Goal: Transaction & Acquisition: Purchase product/service

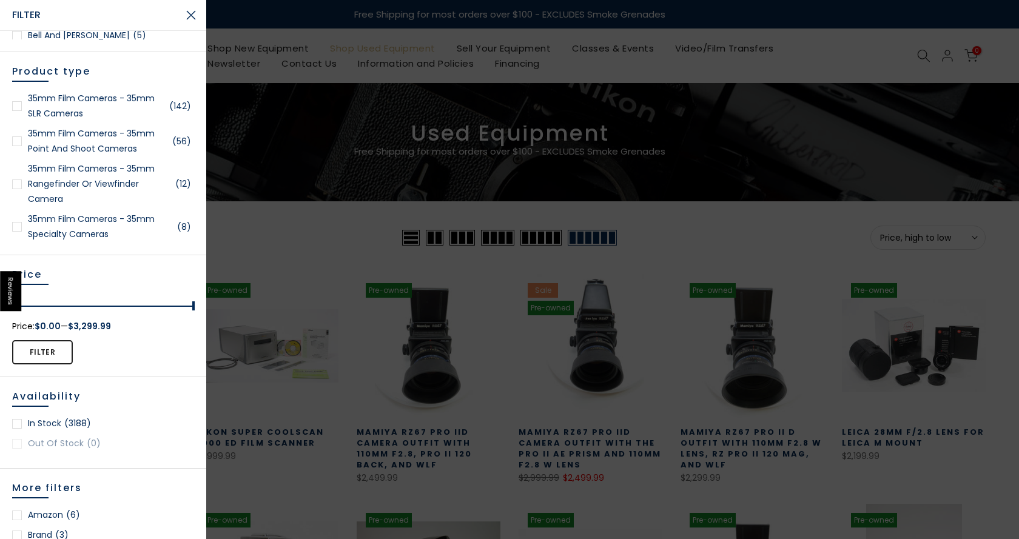
click at [98, 178] on link "35mm Film Cameras - 35mm Rangefinder or Viewfinder Camera (12)" at bounding box center [103, 184] width 182 height 46
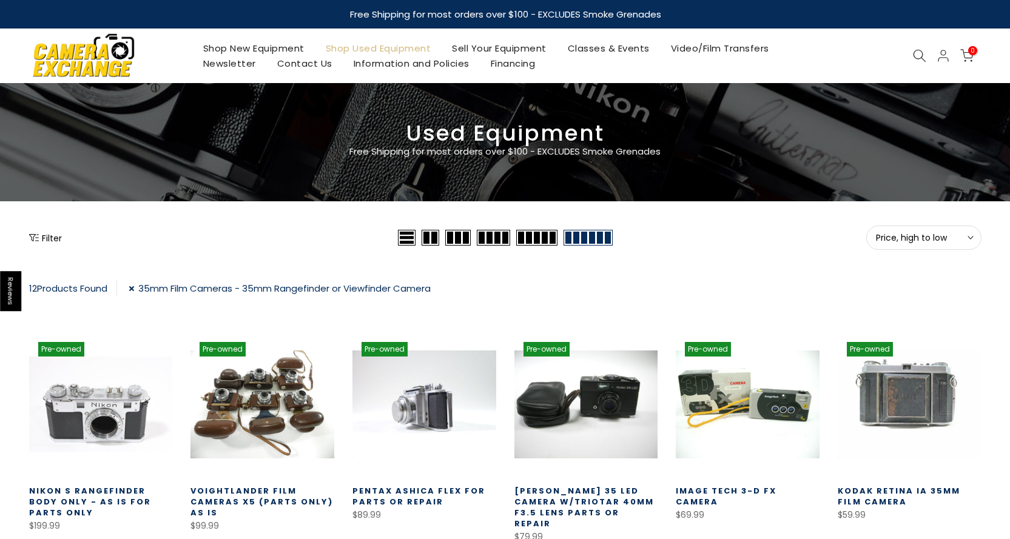
click at [132, 283] on link "35mm Film Cameras - 35mm Rangefinder or Viewfinder Camera" at bounding box center [280, 288] width 302 height 16
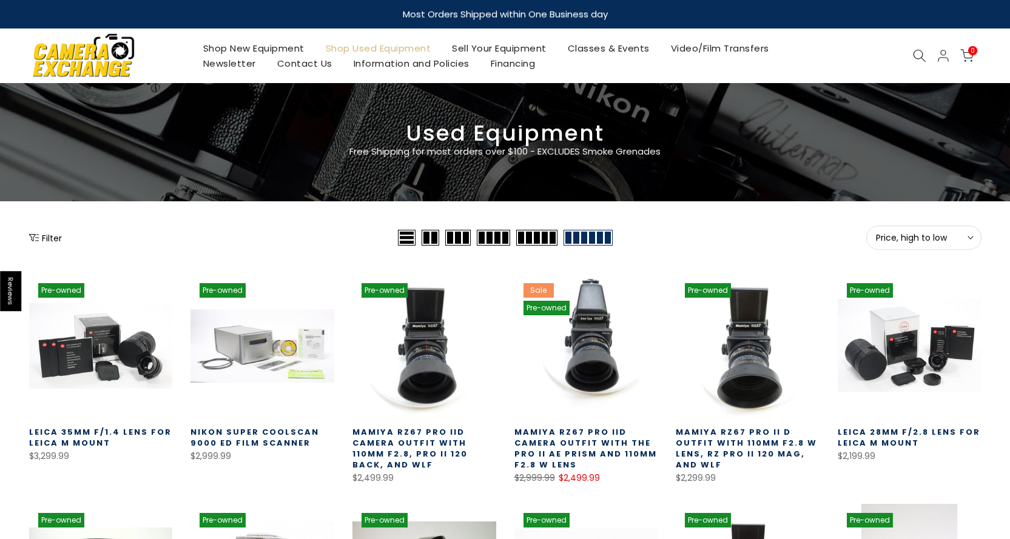
click at [50, 233] on button "Filter" at bounding box center [45, 238] width 33 height 12
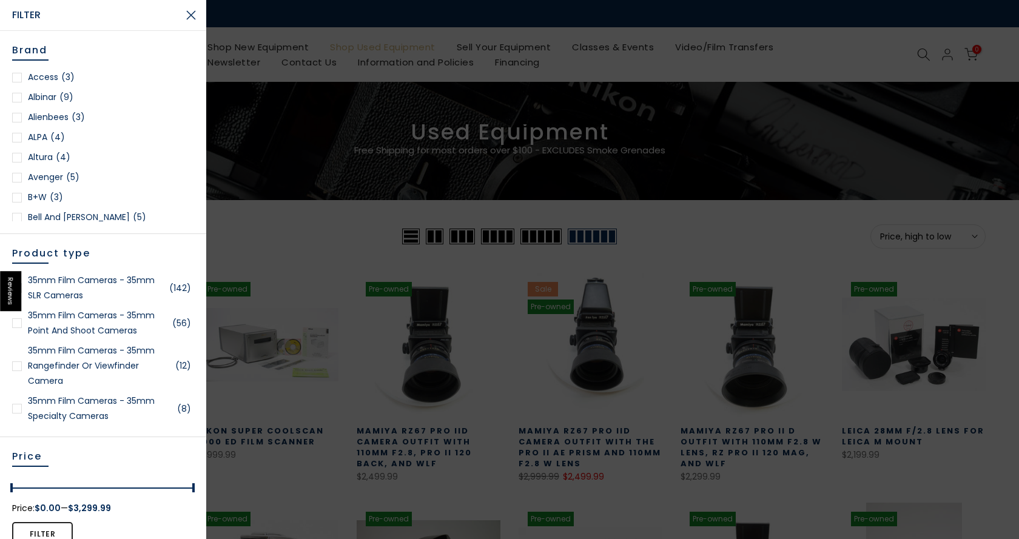
click at [112, 297] on link "35mm Film Cameras - 35mm SLR Cameras (142)" at bounding box center [103, 288] width 182 height 30
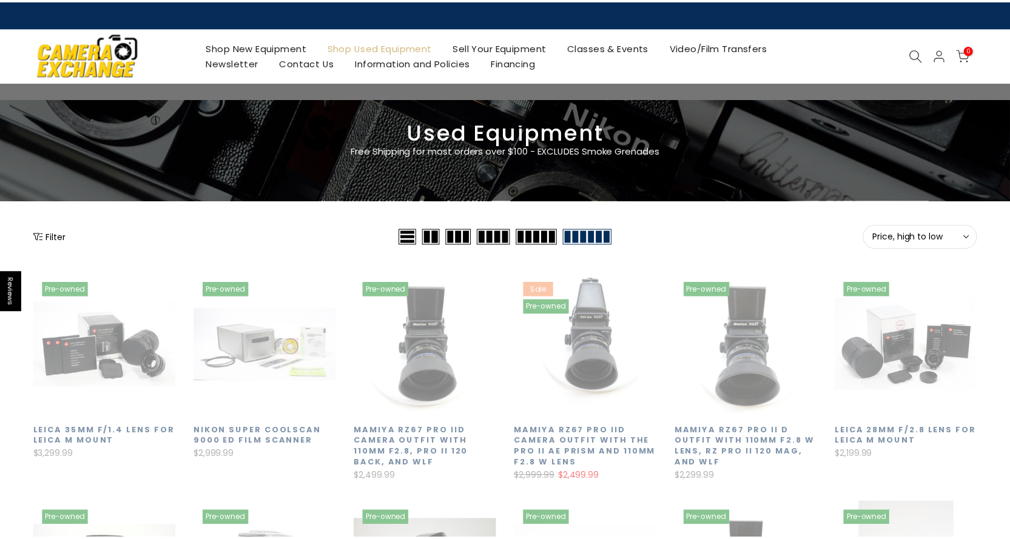
scroll to position [212, 0]
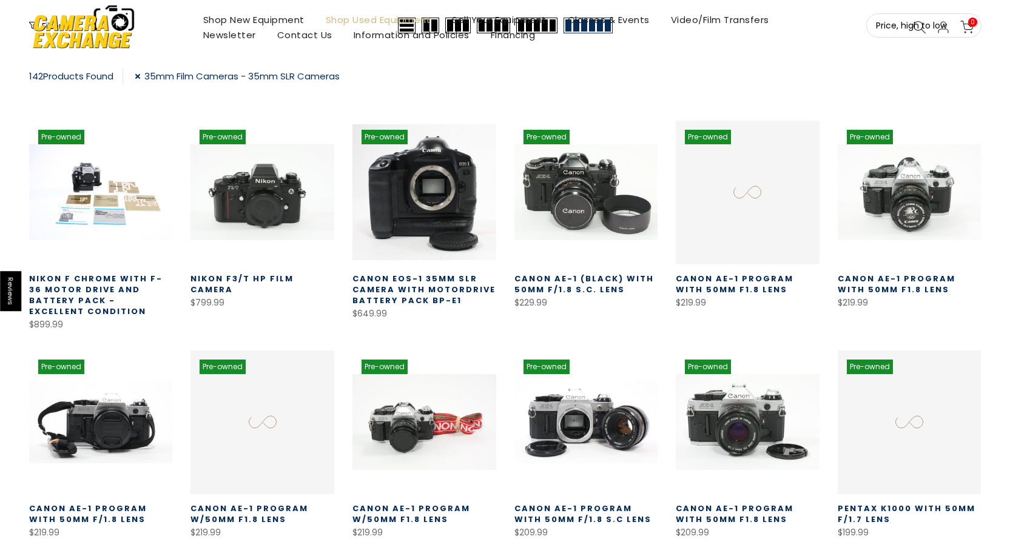
click at [41, 32] on button "Filter" at bounding box center [45, 25] width 33 height 12
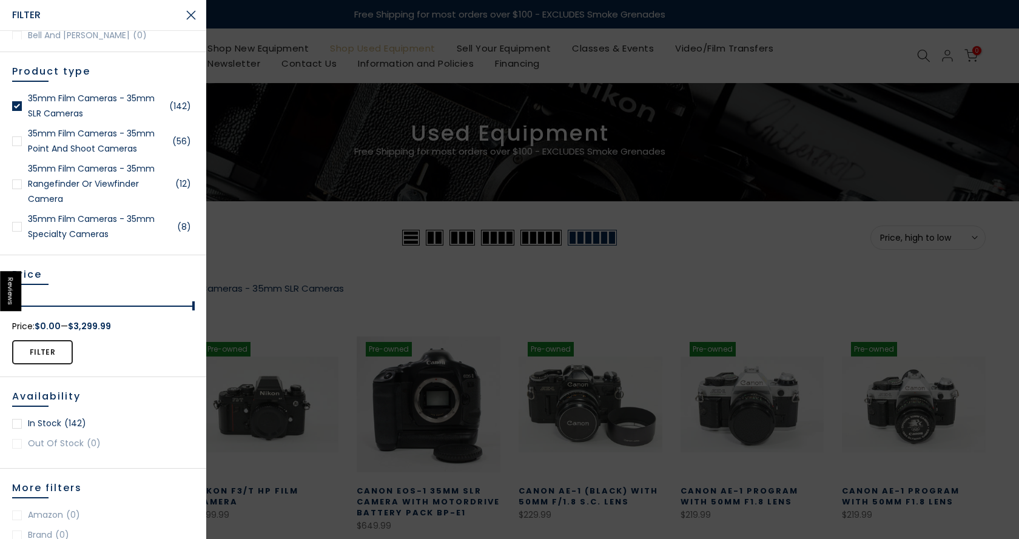
scroll to position [61, 0]
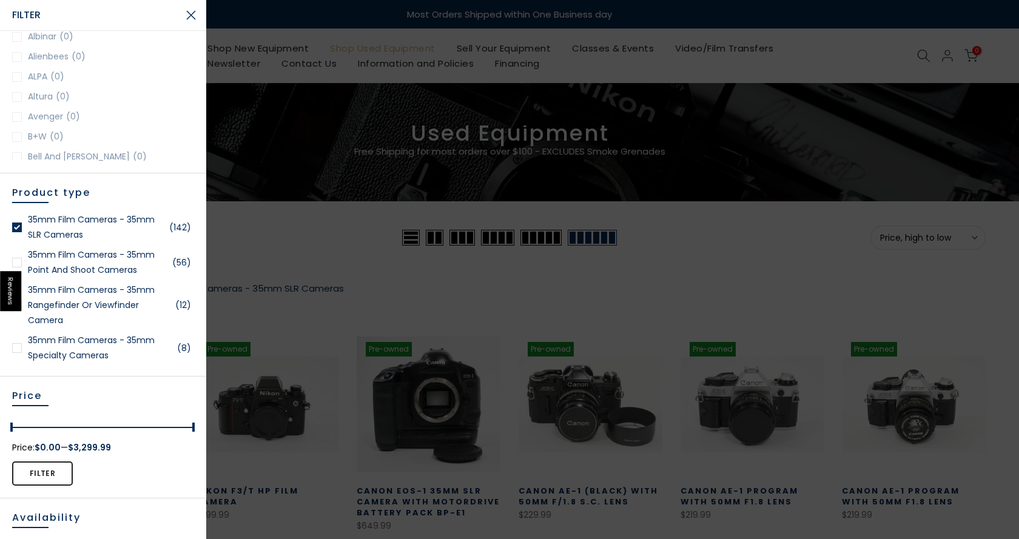
click at [117, 261] on link "35mm Film Cameras - 35mm Point and Shoot Cameras (56)" at bounding box center [103, 263] width 182 height 30
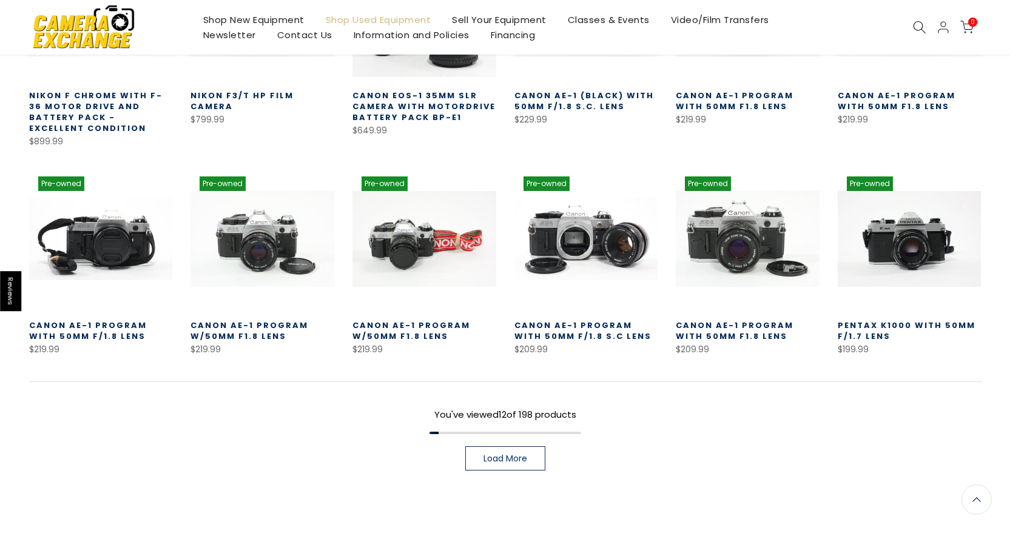
scroll to position [456, 0]
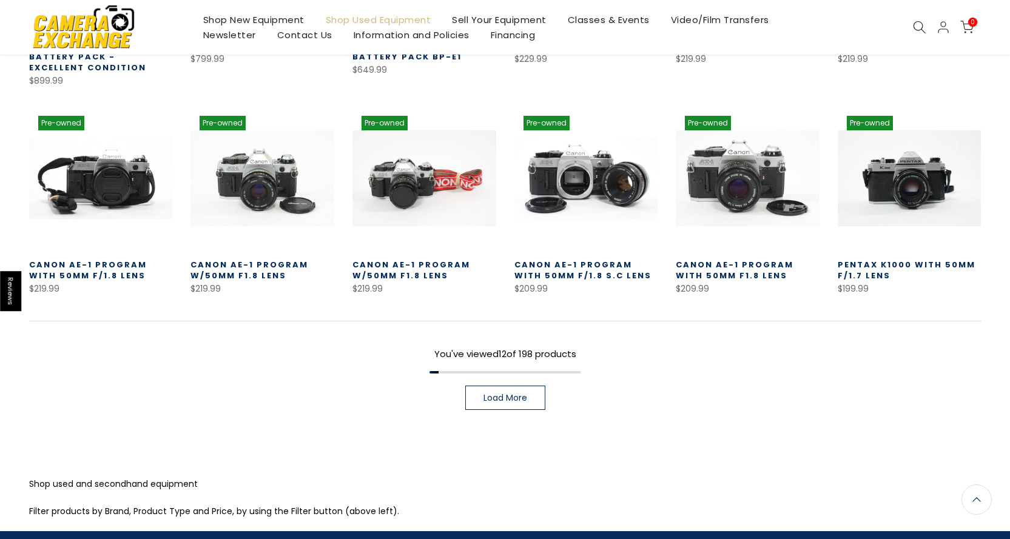
click at [509, 391] on link "Load More" at bounding box center [505, 398] width 80 height 24
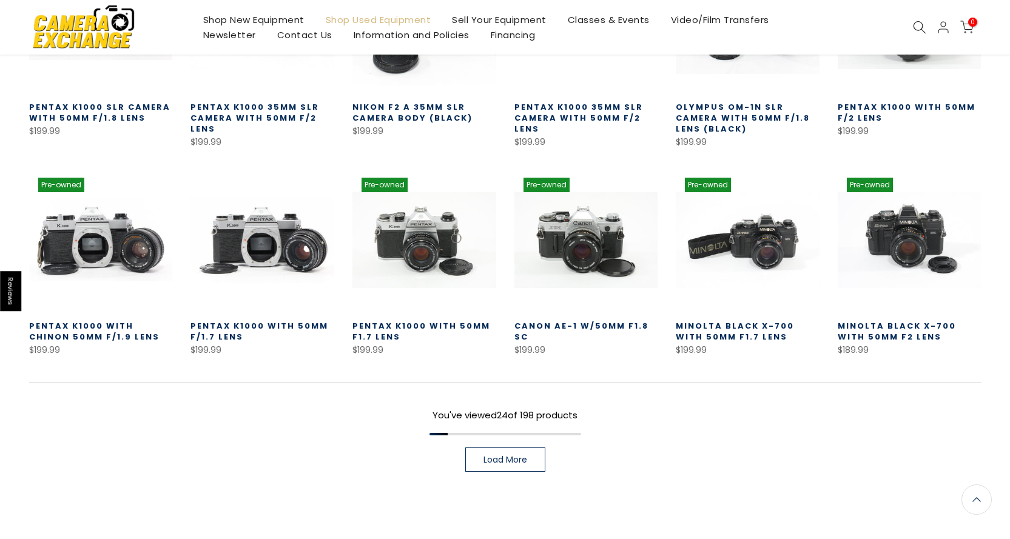
scroll to position [819, 0]
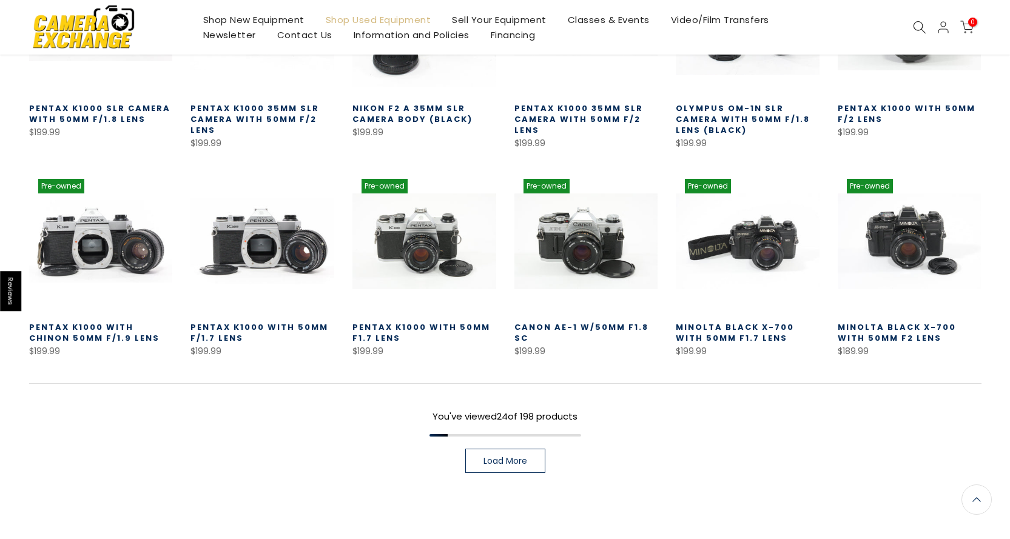
click at [529, 466] on link "Load More" at bounding box center [505, 461] width 80 height 24
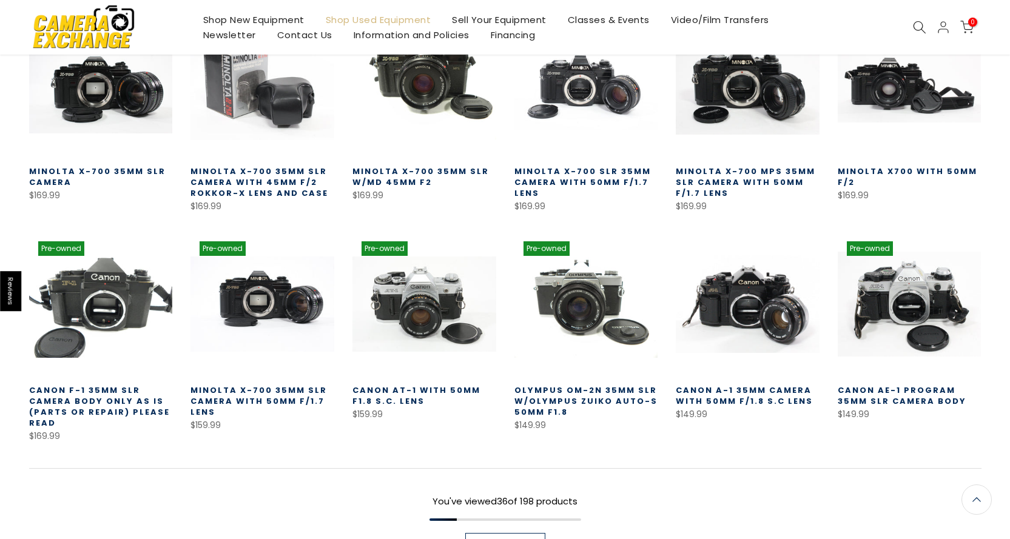
scroll to position [1402, 0]
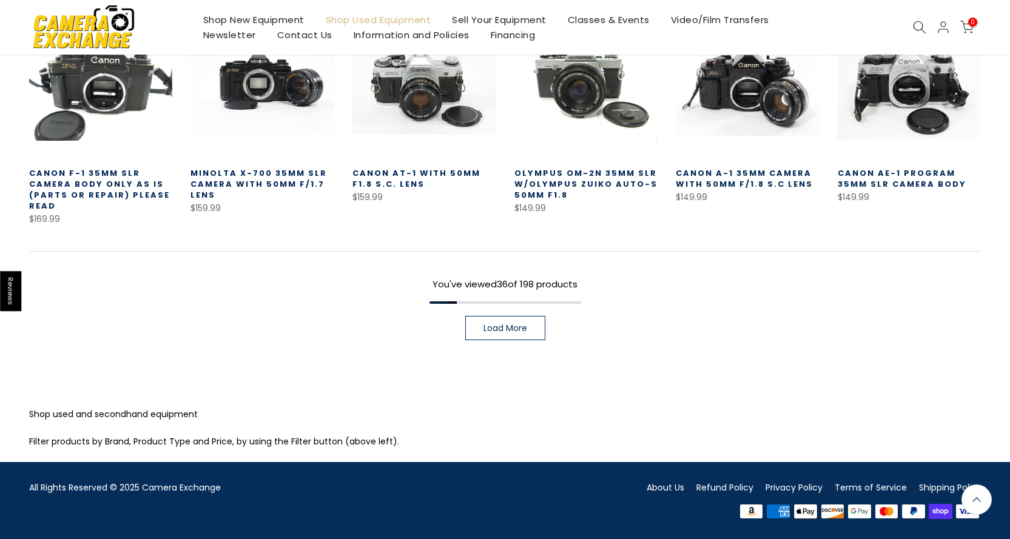
click at [503, 333] on span "Load More" at bounding box center [506, 328] width 44 height 8
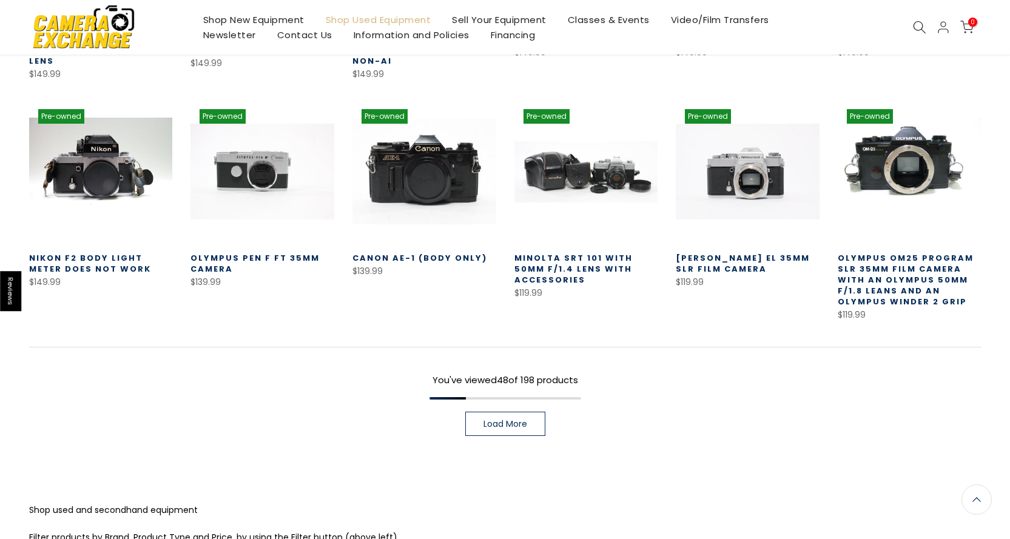
scroll to position [1827, 0]
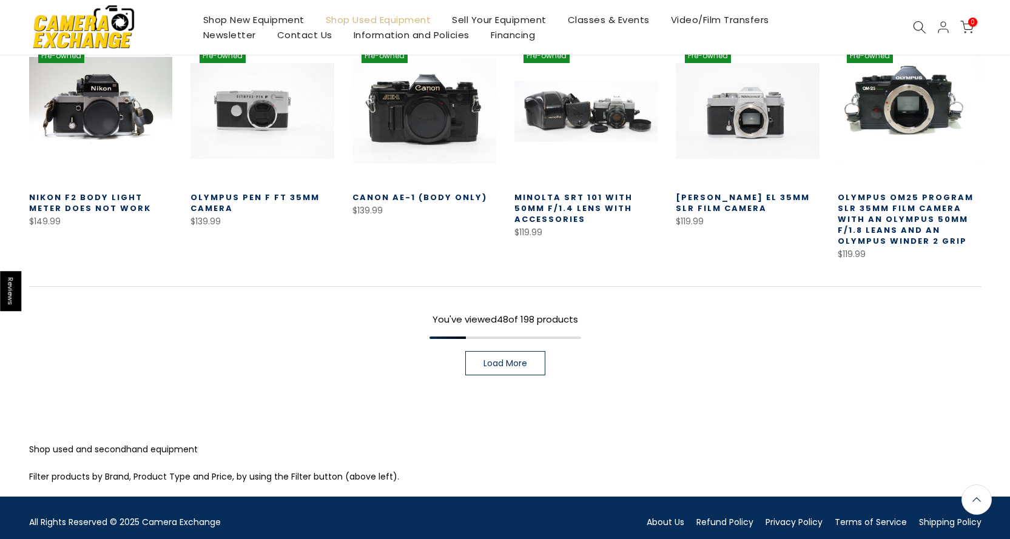
click at [506, 365] on span "Load More" at bounding box center [506, 363] width 44 height 8
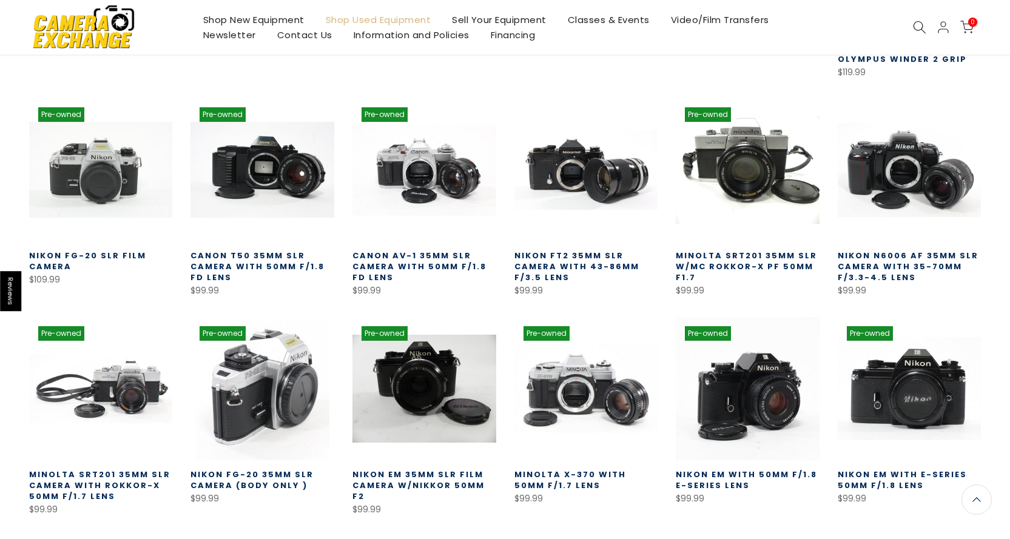
scroll to position [2069, 0]
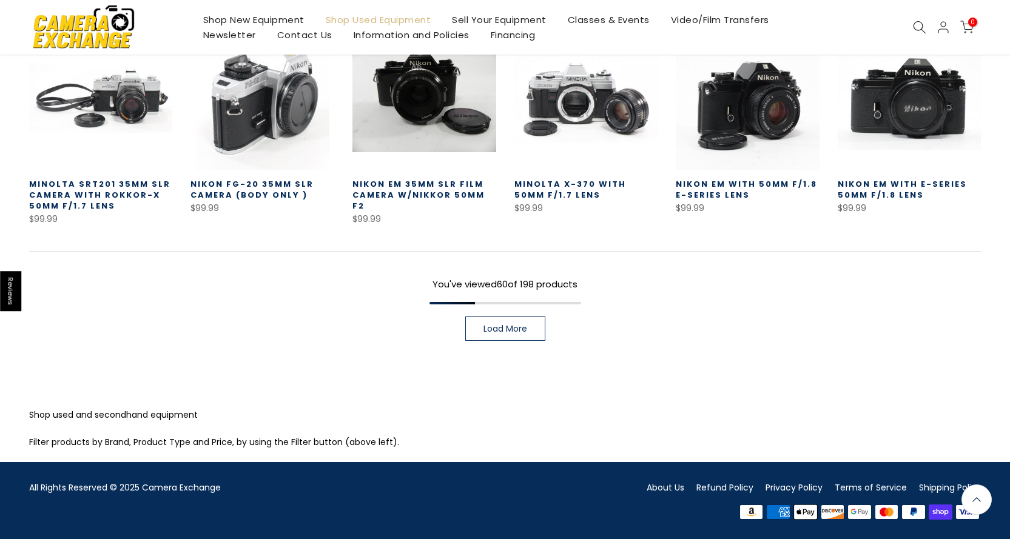
click at [517, 328] on span "Load More" at bounding box center [506, 329] width 44 height 8
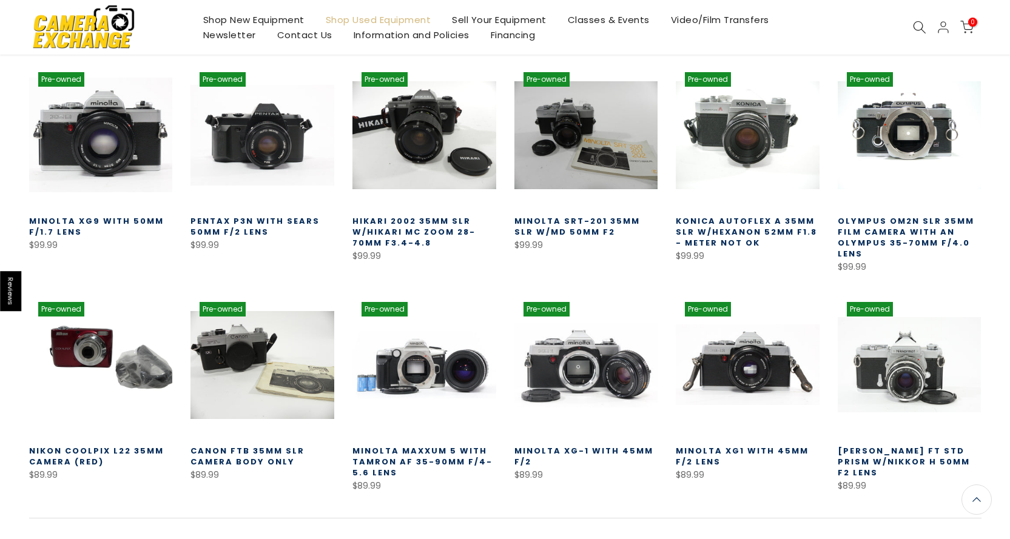
scroll to position [2724, 0]
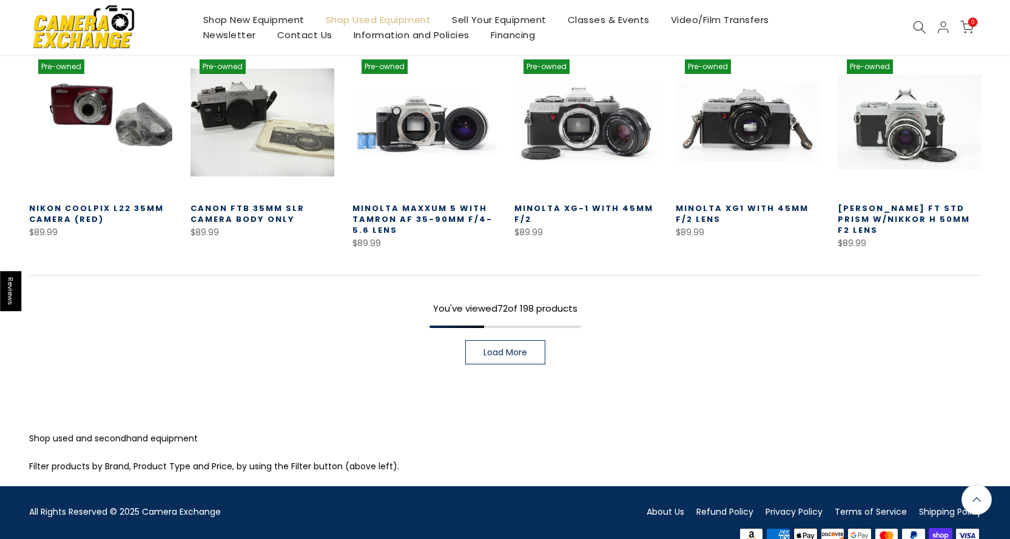
click at [519, 342] on link "Load More" at bounding box center [505, 352] width 80 height 24
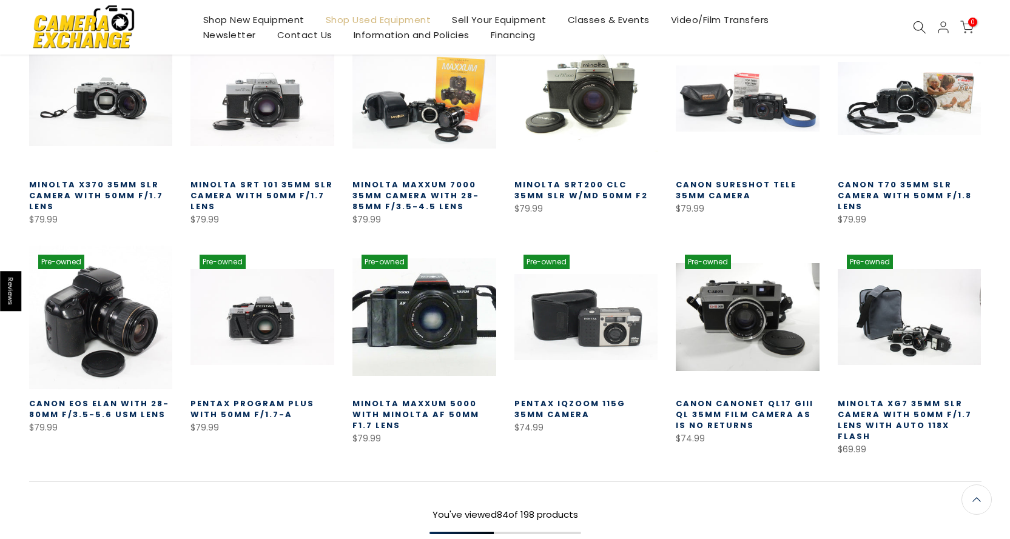
scroll to position [3185, 0]
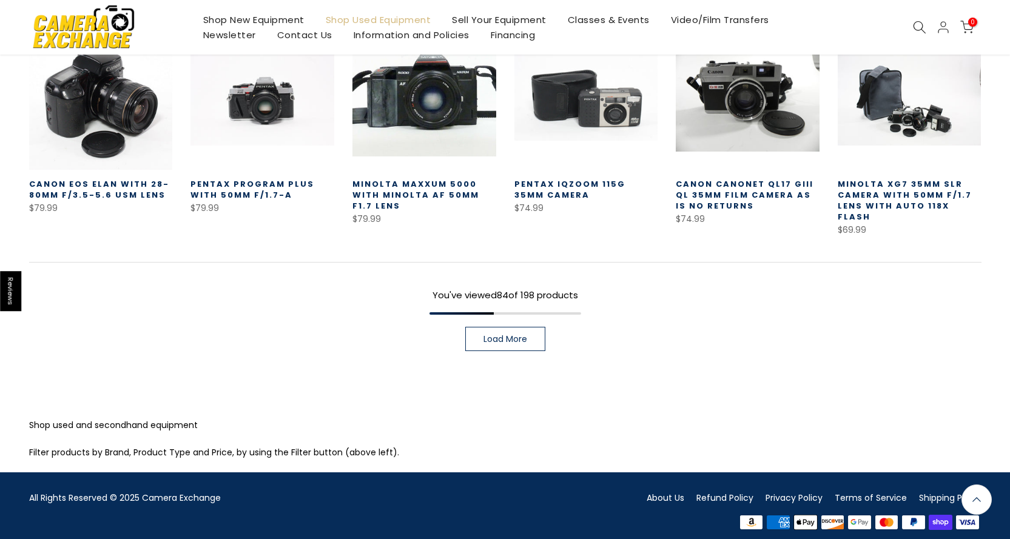
click at [482, 327] on link "Load More" at bounding box center [505, 339] width 80 height 24
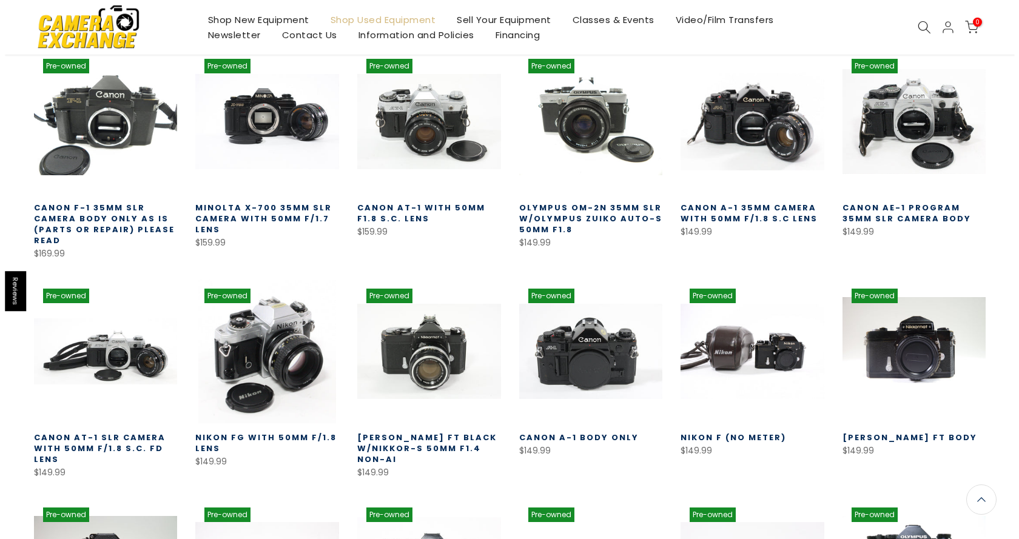
scroll to position [1365, 0]
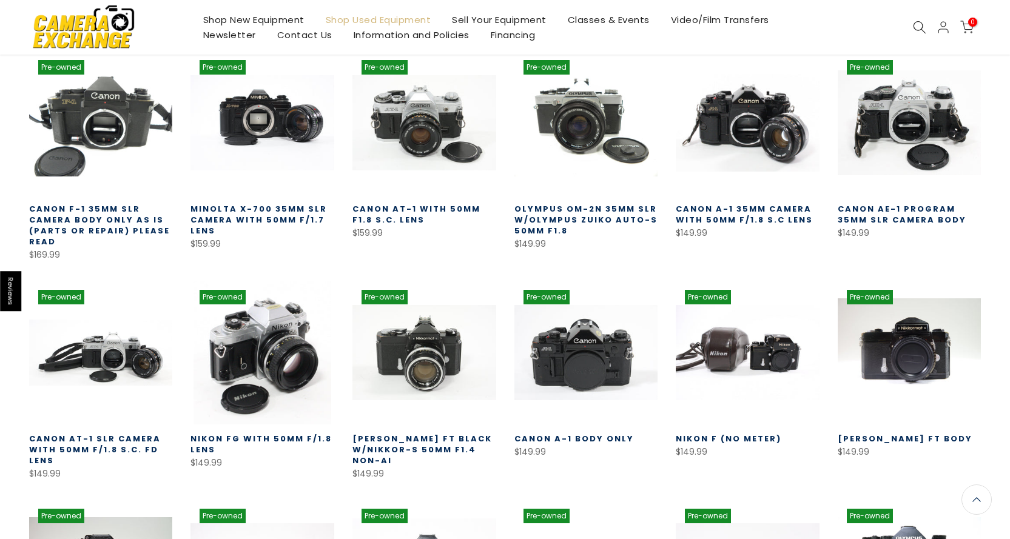
click at [913, 29] on link at bounding box center [919, 27] width 13 height 13
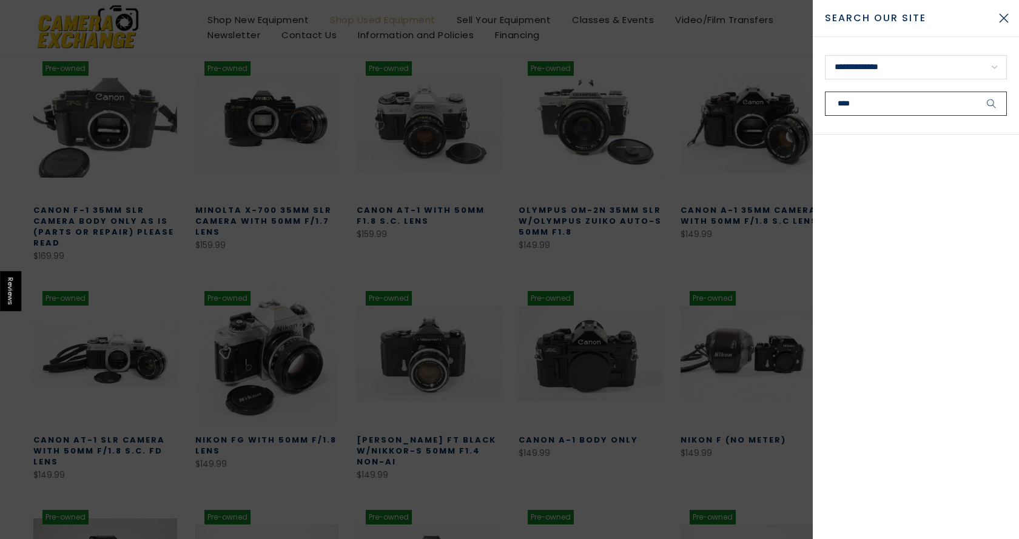
scroll to position [1366, 0]
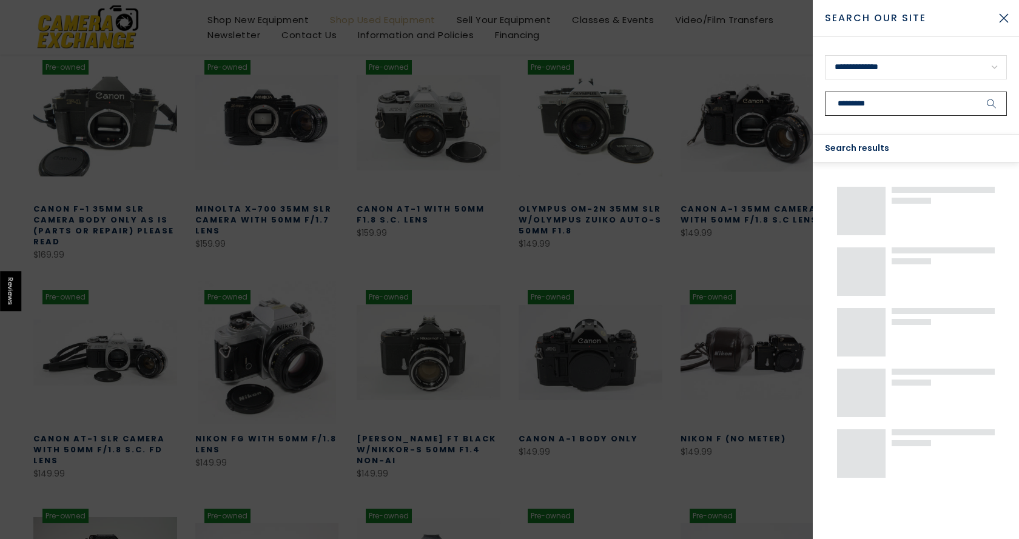
type input "*********"
click at [977, 92] on button "submit" at bounding box center [992, 104] width 30 height 24
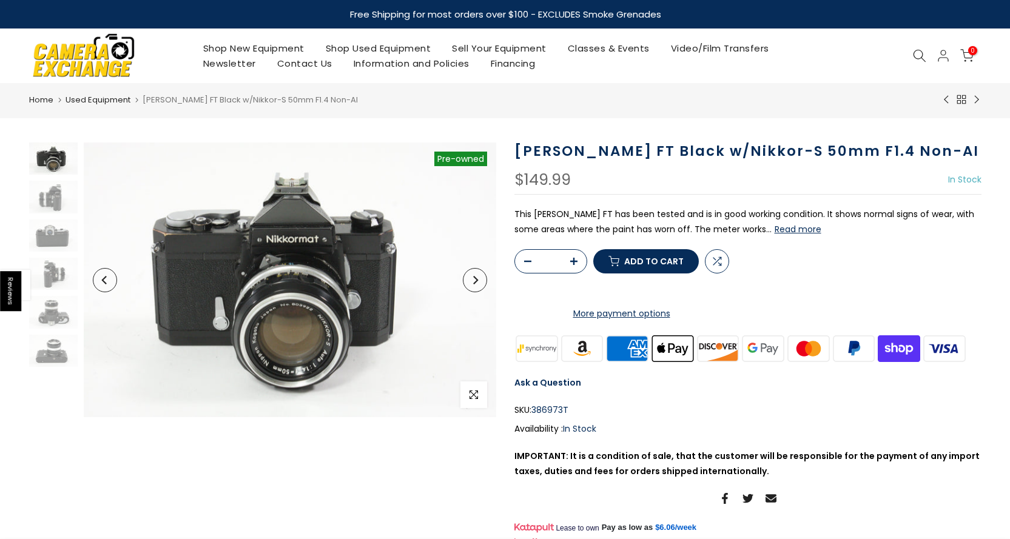
click at [477, 283] on icon "Next" at bounding box center [475, 280] width 8 height 8
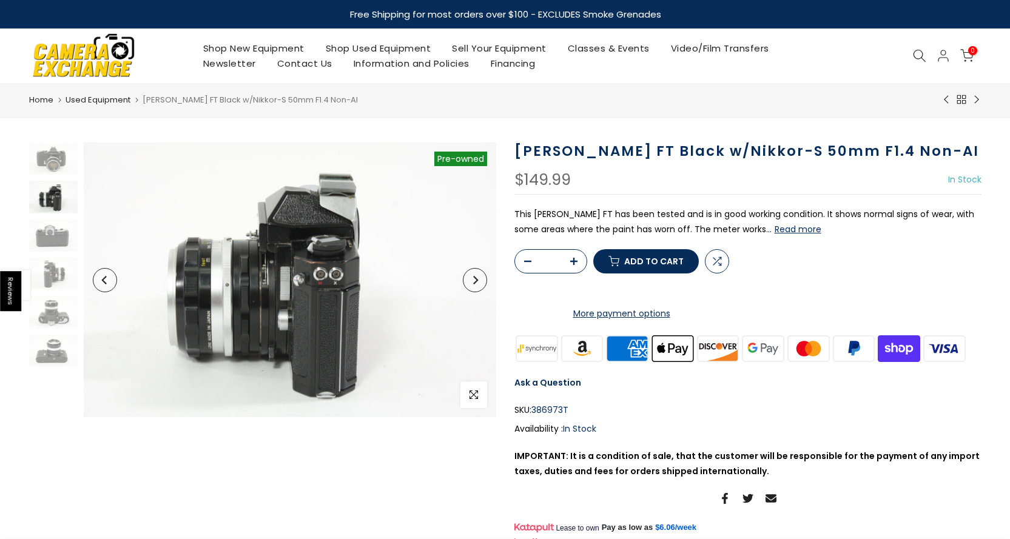
click at [477, 283] on icon "Next" at bounding box center [475, 280] width 8 height 8
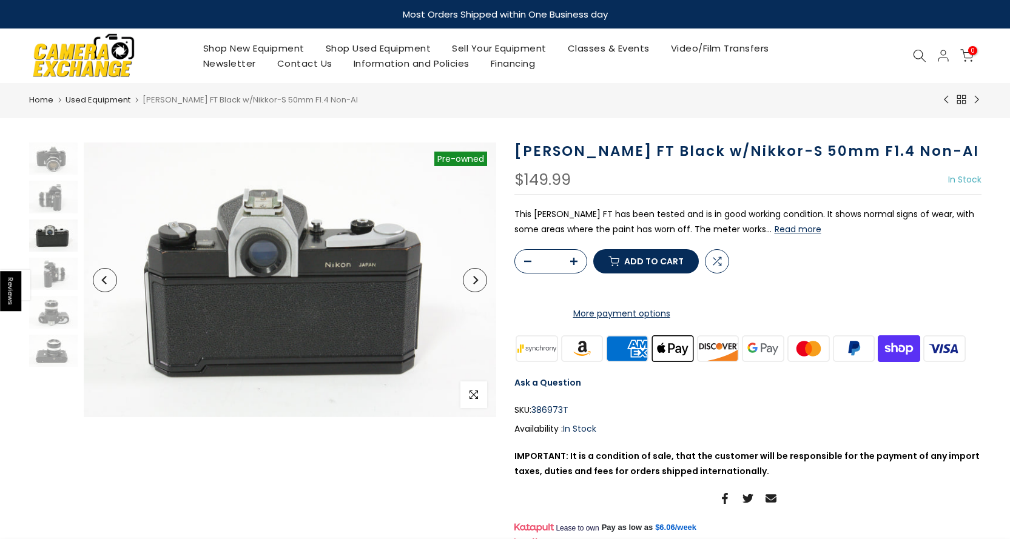
click at [477, 283] on icon "Next" at bounding box center [475, 280] width 8 height 8
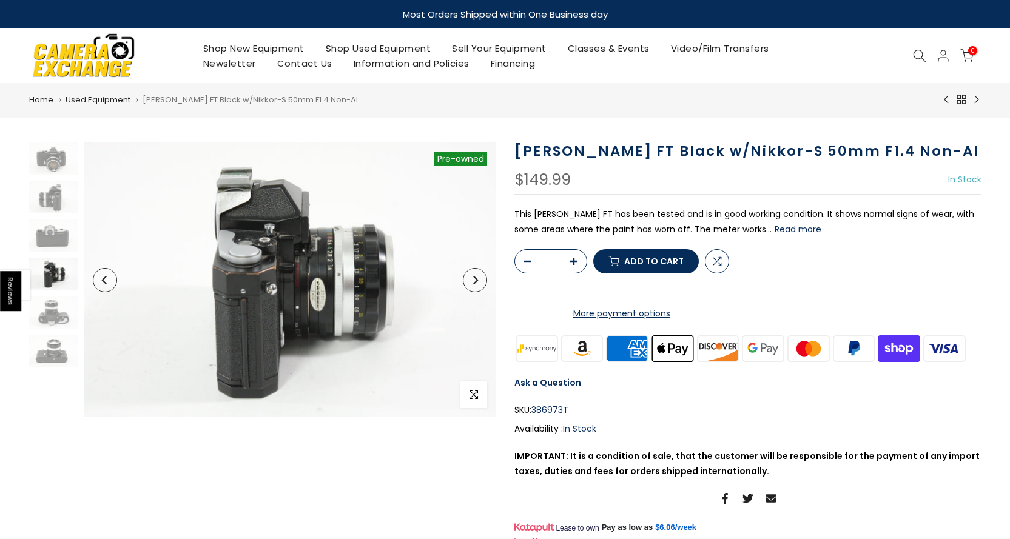
click at [477, 283] on icon "Next" at bounding box center [475, 280] width 8 height 8
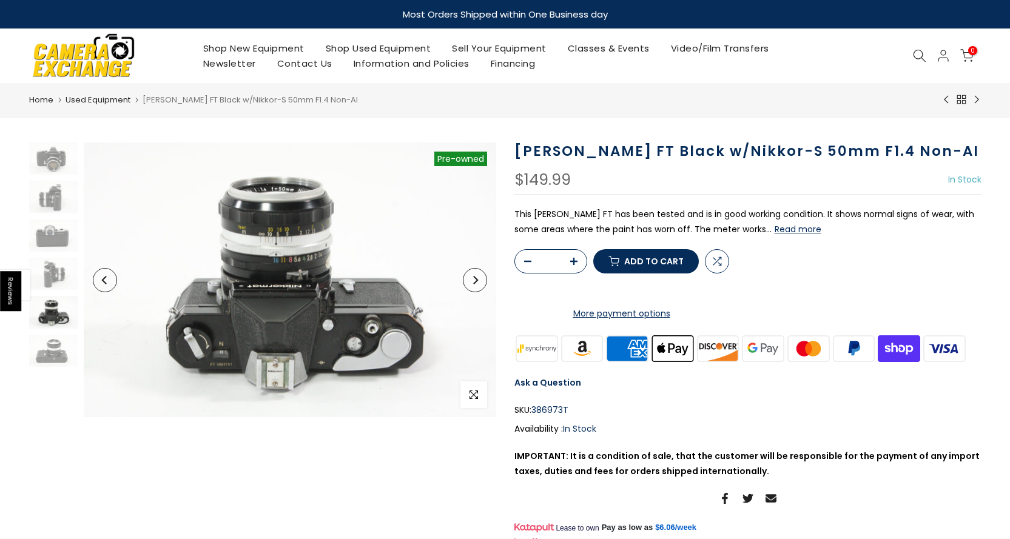
click at [589, 175] on div "$149.99 In Stock Pre order Out of stock" at bounding box center [748, 183] width 467 height 22
click at [790, 231] on button "Read more" at bounding box center [798, 229] width 47 height 11
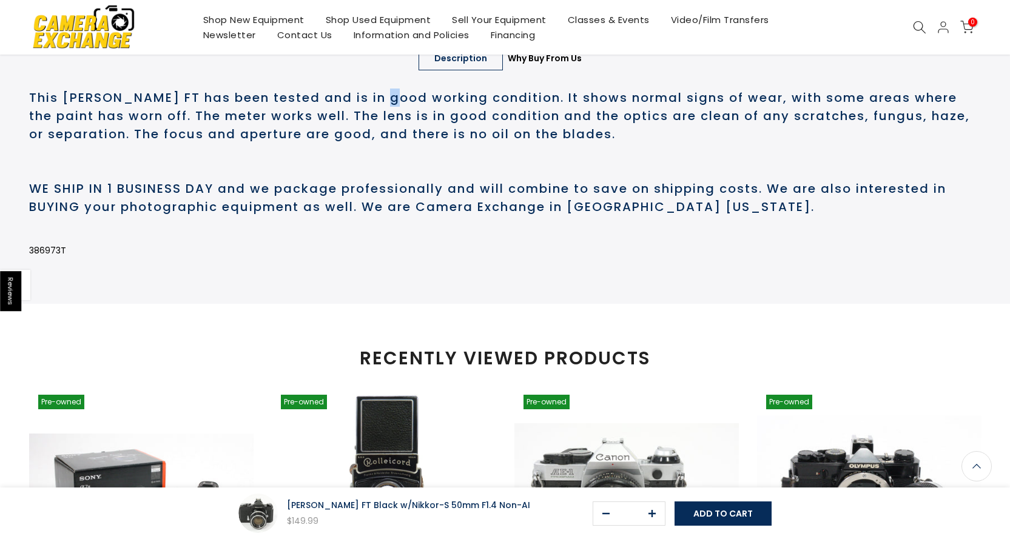
scroll to position [571, 0]
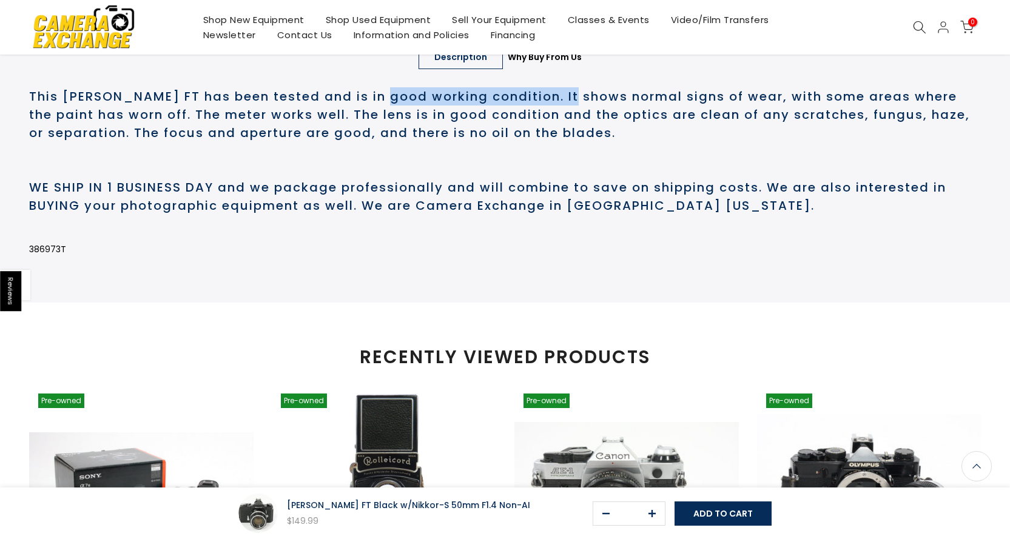
drag, startPoint x: 380, startPoint y: 147, endPoint x: 575, endPoint y: 143, distance: 194.8
click at [575, 142] on h2 "This Nikon Nikkormat FT has been tested and is in good working condition. It sh…" at bounding box center [505, 114] width 953 height 55
drag, startPoint x: 575, startPoint y: 143, endPoint x: 637, endPoint y: 176, distance: 70.3
click at [637, 142] on h2 "This Nikon Nikkormat FT has been tested and is in good working condition. It sh…" at bounding box center [505, 114] width 953 height 55
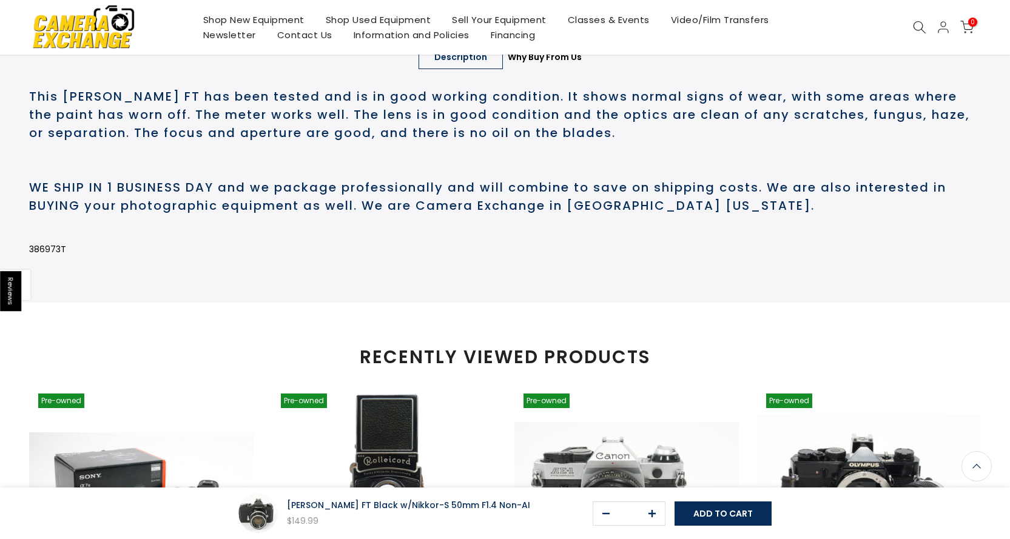
click at [637, 142] on h2 "This Nikon Nikkormat FT has been tested and is in good working condition. It sh…" at bounding box center [505, 114] width 953 height 55
drag, startPoint x: 637, startPoint y: 176, endPoint x: 200, endPoint y: 163, distance: 437.7
click at [200, 142] on h2 "This Nikon Nikkormat FT has been tested and is in good working condition. It sh…" at bounding box center [505, 114] width 953 height 55
click at [262, 142] on h2 "This Nikon Nikkormat FT has been tested and is in good working condition. It sh…" at bounding box center [505, 114] width 953 height 55
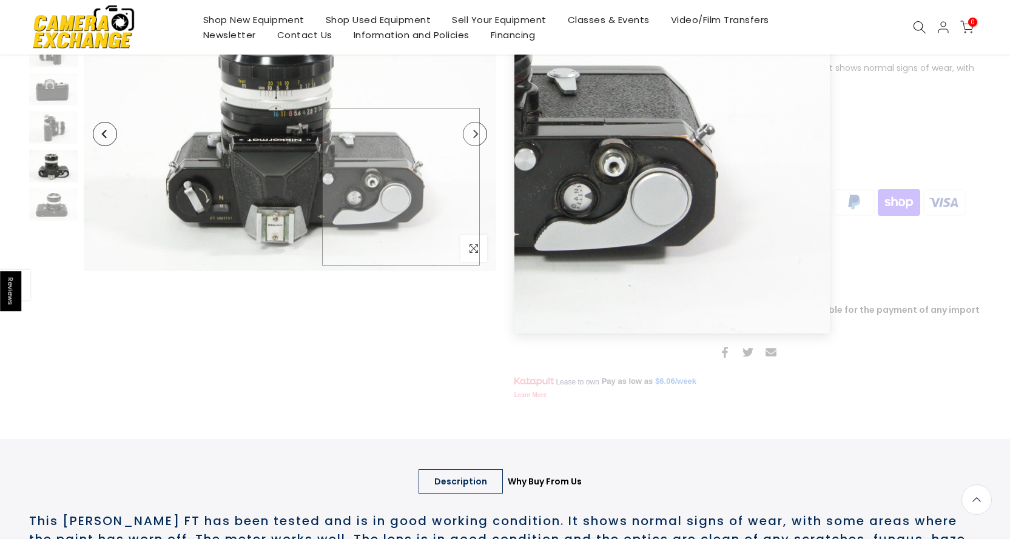
scroll to position [0, 0]
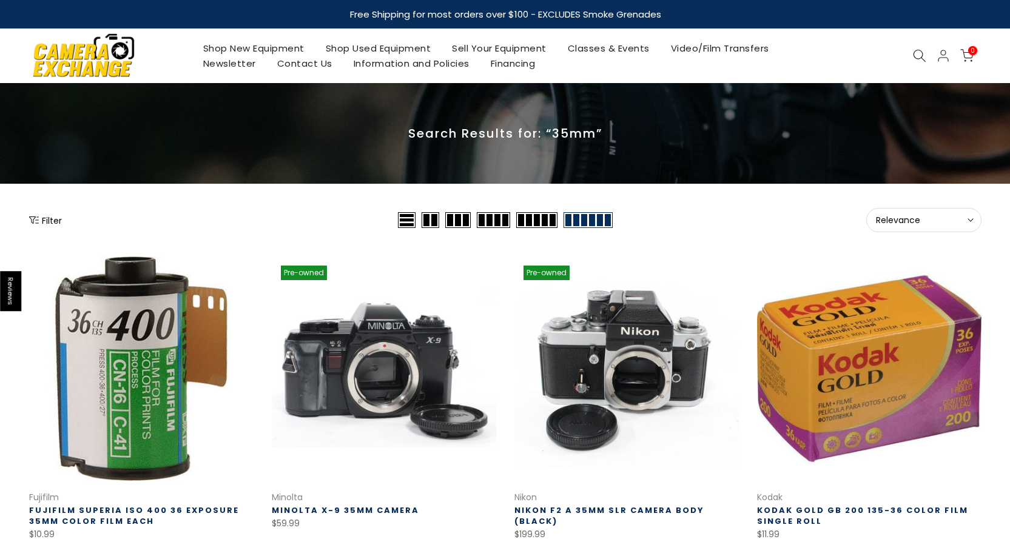
click at [925, 49] on icon at bounding box center [919, 55] width 13 height 13
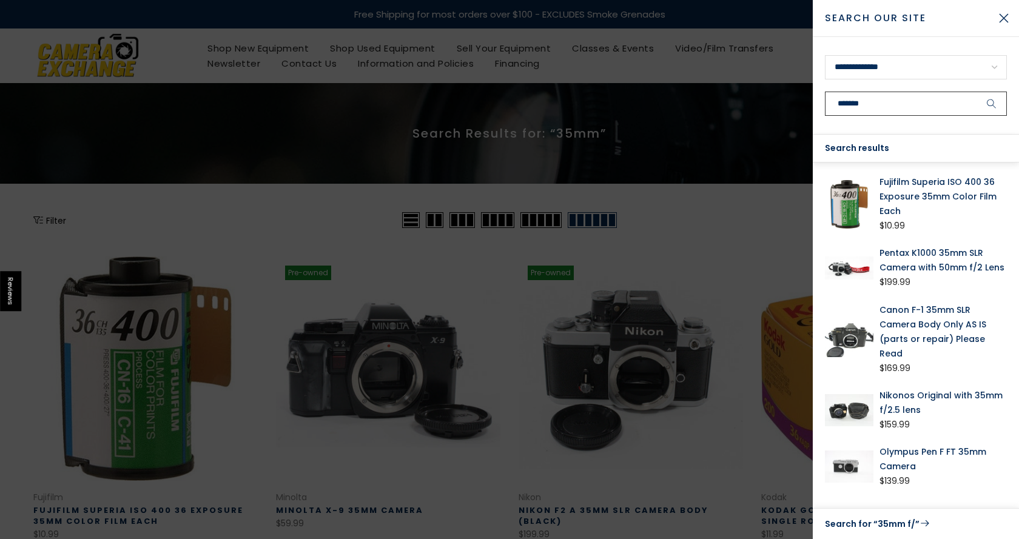
type input "*******"
click at [893, 520] on link "Search for “35mm f/”" at bounding box center [916, 524] width 182 height 16
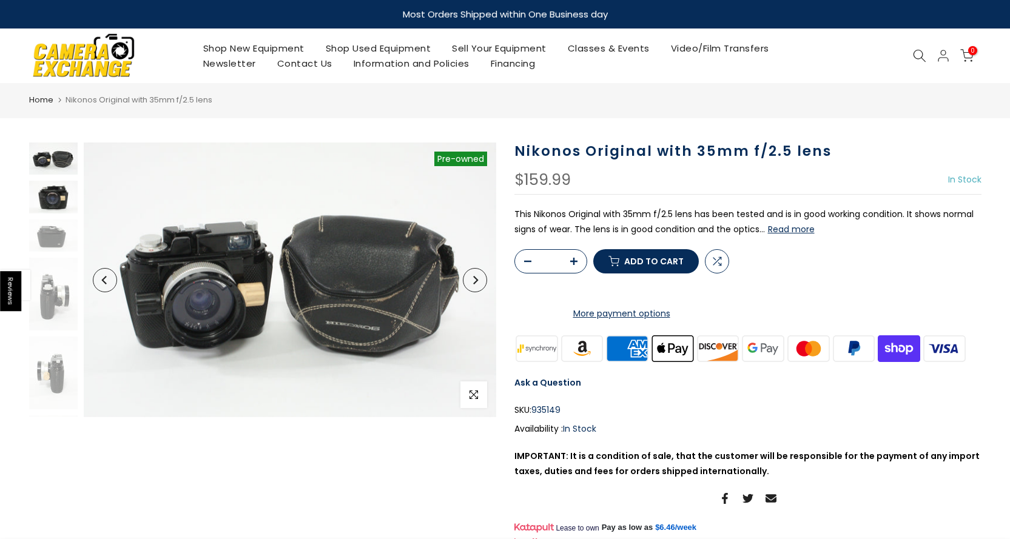
click at [47, 200] on img at bounding box center [53, 197] width 49 height 32
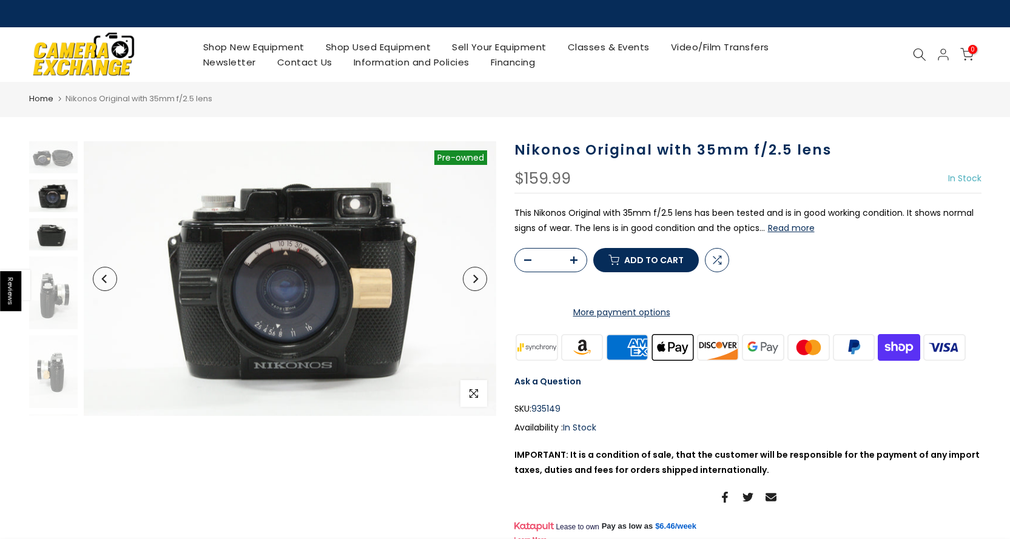
click at [53, 237] on img at bounding box center [53, 234] width 49 height 32
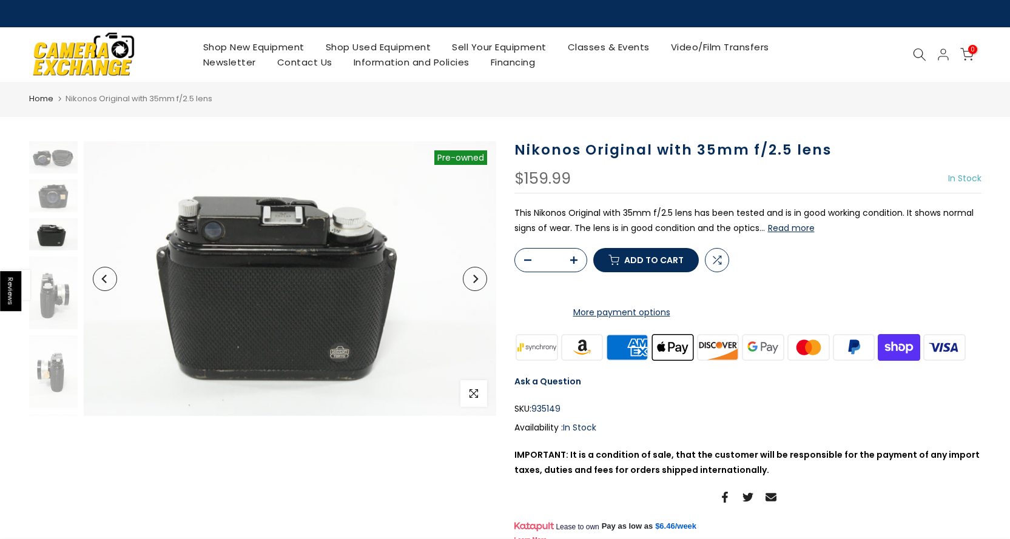
scroll to position [16, 0]
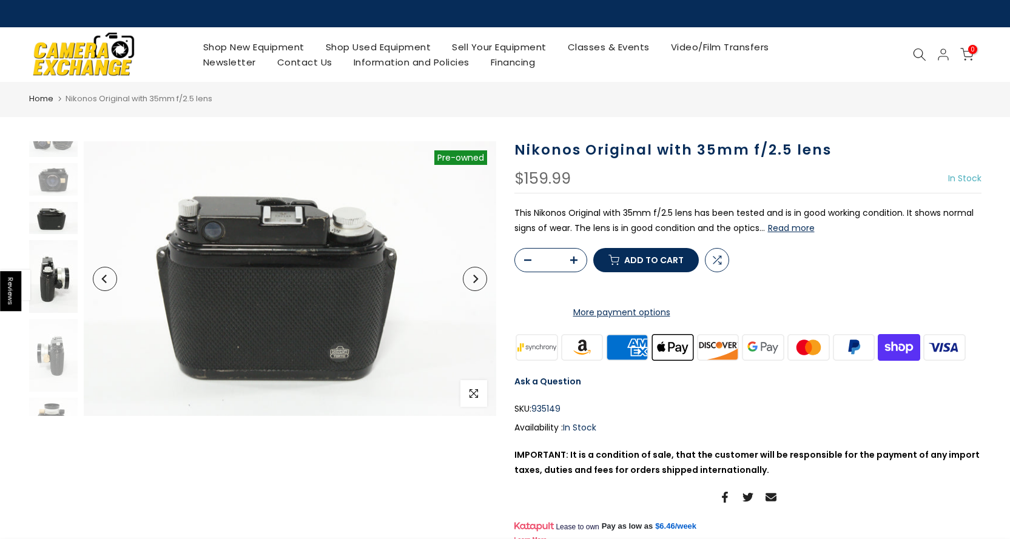
click at [53, 276] on img at bounding box center [53, 276] width 49 height 73
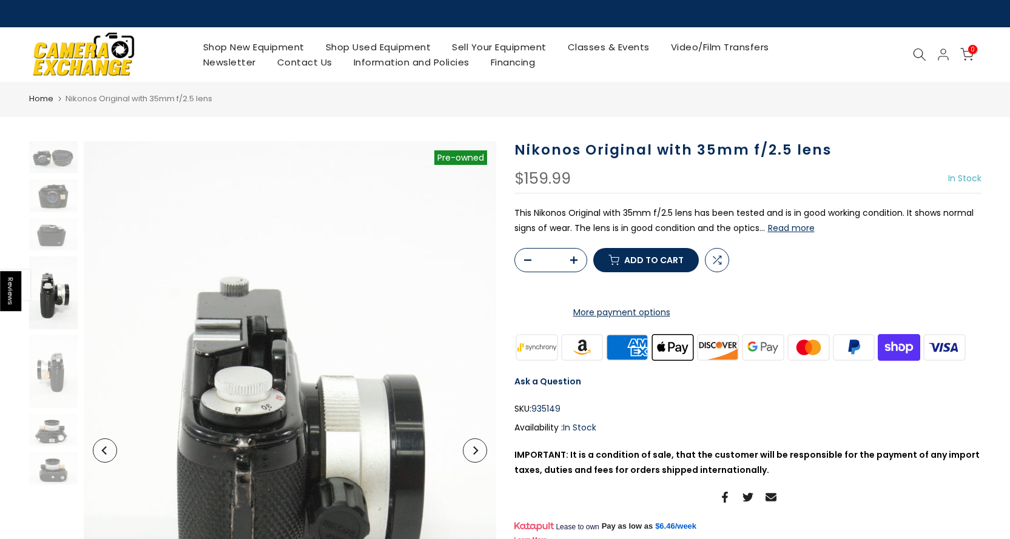
click at [55, 323] on img at bounding box center [53, 293] width 49 height 73
click at [53, 341] on img at bounding box center [53, 372] width 49 height 73
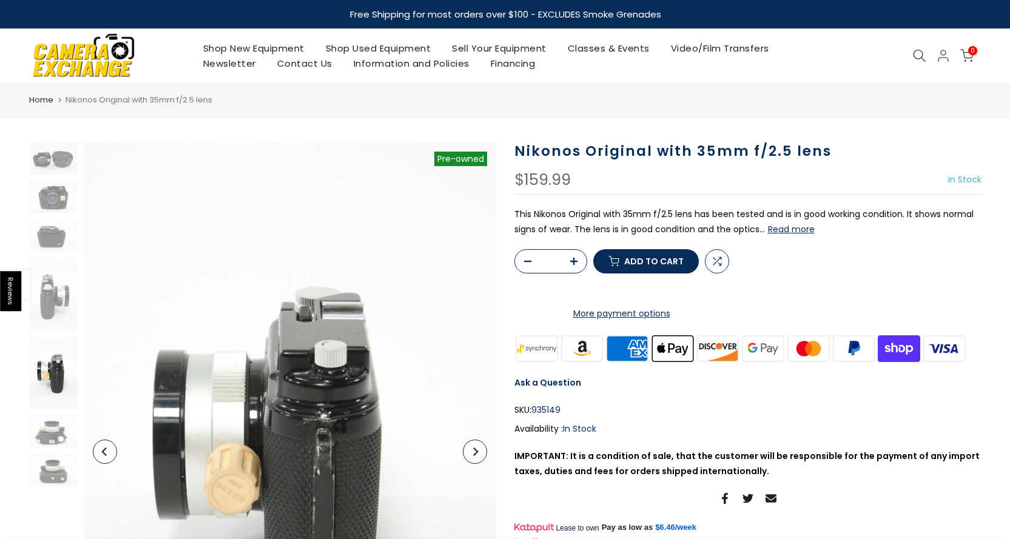
scroll to position [121, 0]
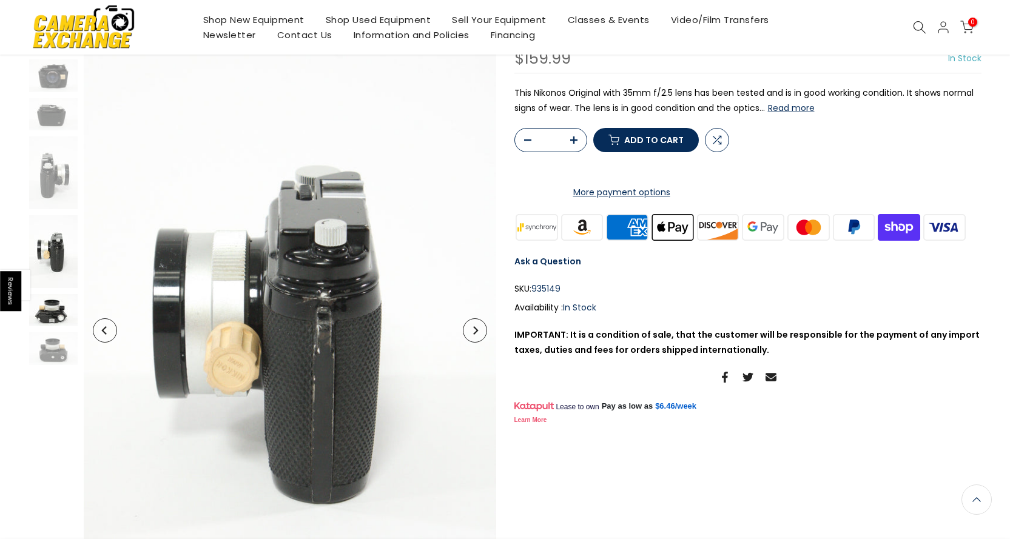
click at [49, 317] on img at bounding box center [53, 310] width 49 height 32
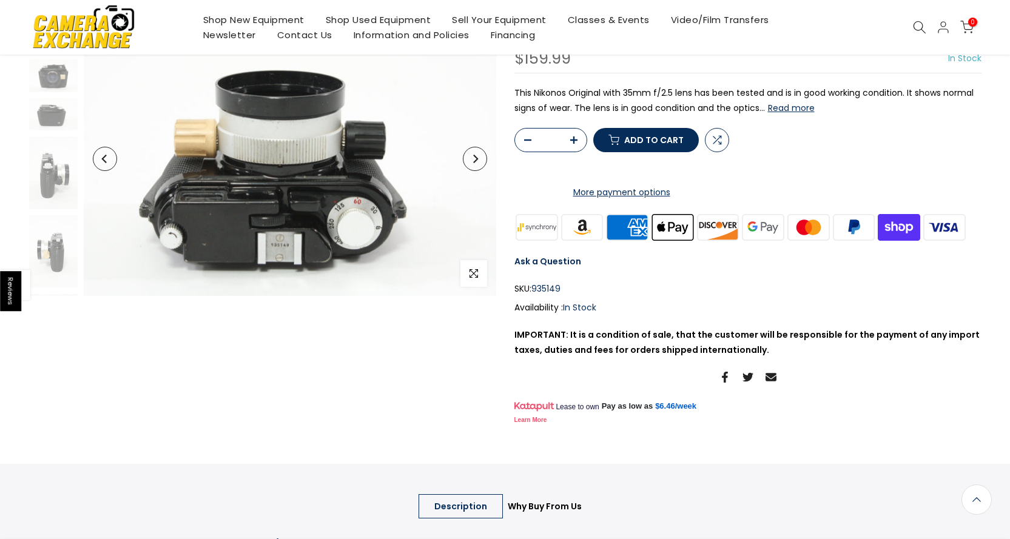
scroll to position [69, 0]
click at [58, 242] on img at bounding box center [53, 241] width 49 height 32
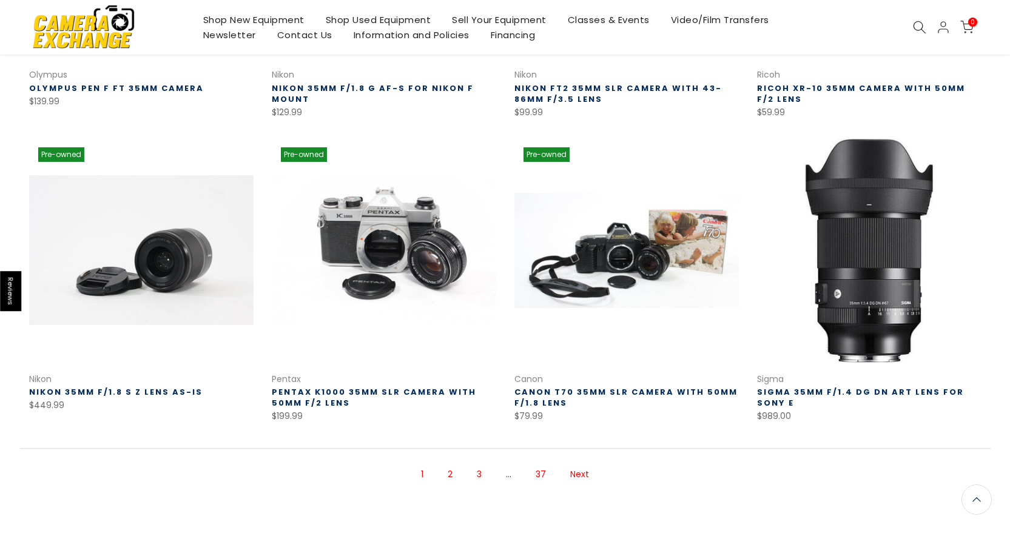
scroll to position [728, 0]
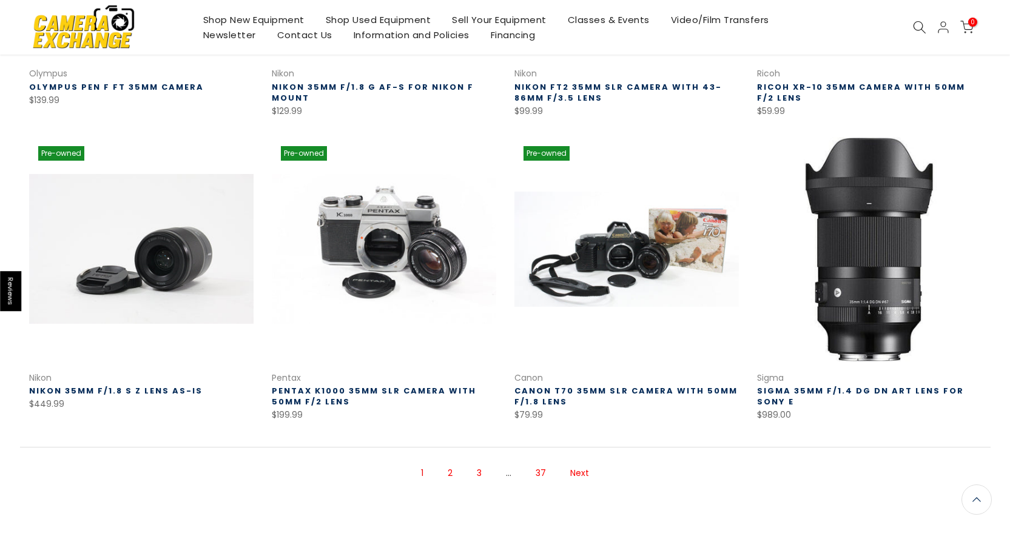
click at [458, 470] on link "2" at bounding box center [450, 473] width 17 height 21
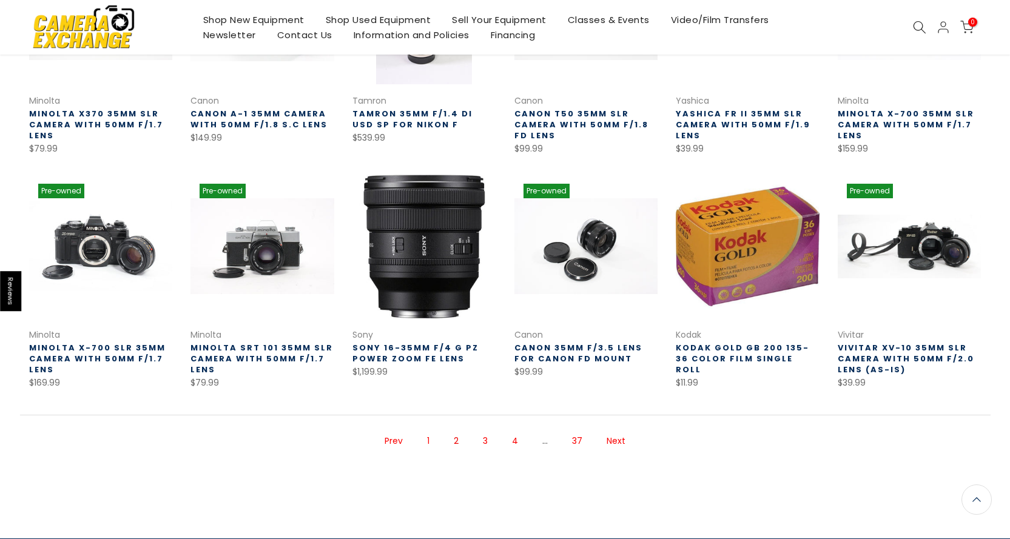
scroll to position [317, 0]
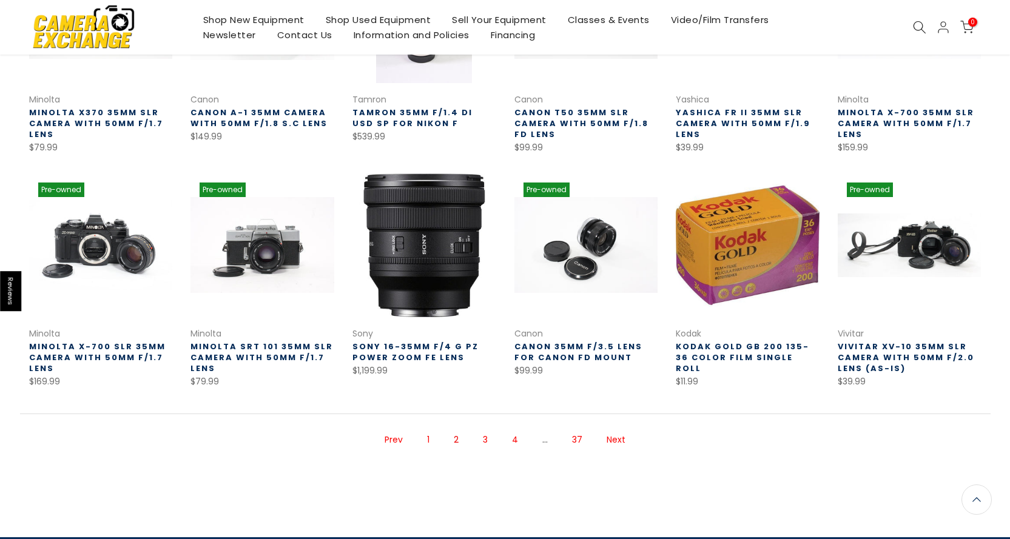
click at [492, 441] on link "3" at bounding box center [485, 440] width 17 height 21
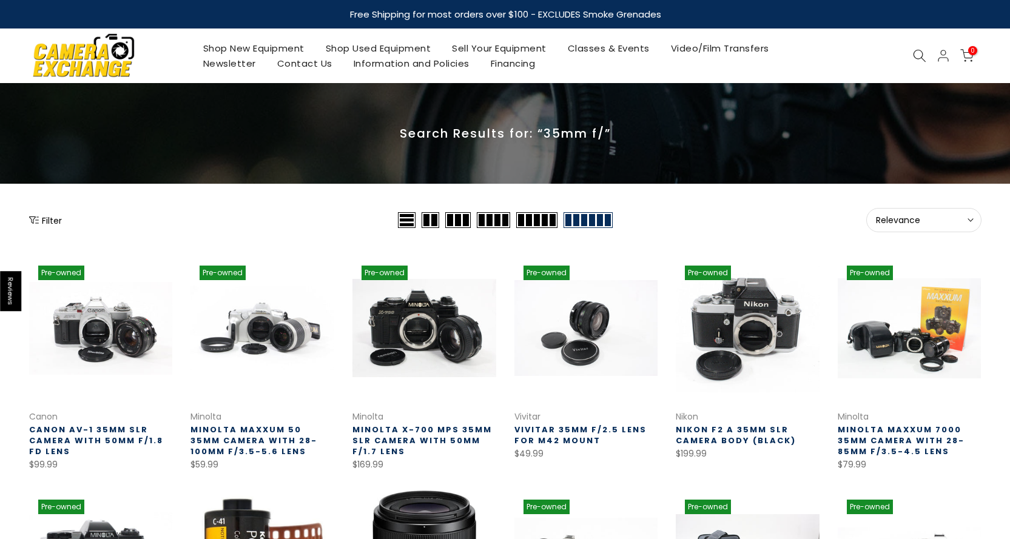
click at [354, 46] on link "Shop Used Equipment" at bounding box center [378, 48] width 127 height 15
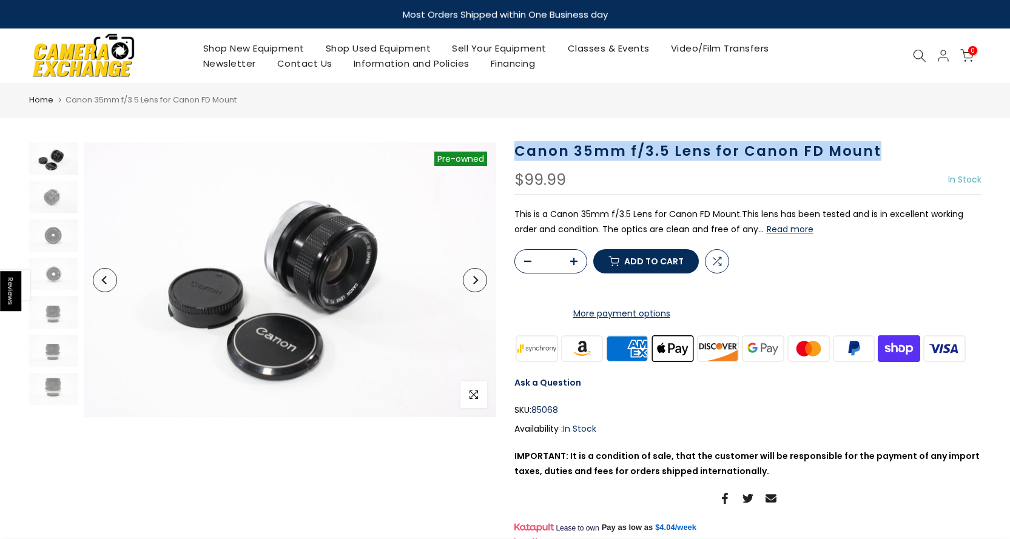
drag, startPoint x: 877, startPoint y: 150, endPoint x: 509, endPoint y: 155, distance: 368.4
click at [509, 155] on div "Canon 35mm f/3.5 Lens for Canon FD Mount $99.99 In Stock Pre order Out of stock…" at bounding box center [747, 346] width 485 height 407
click at [474, 286] on button "Next" at bounding box center [475, 280] width 24 height 24
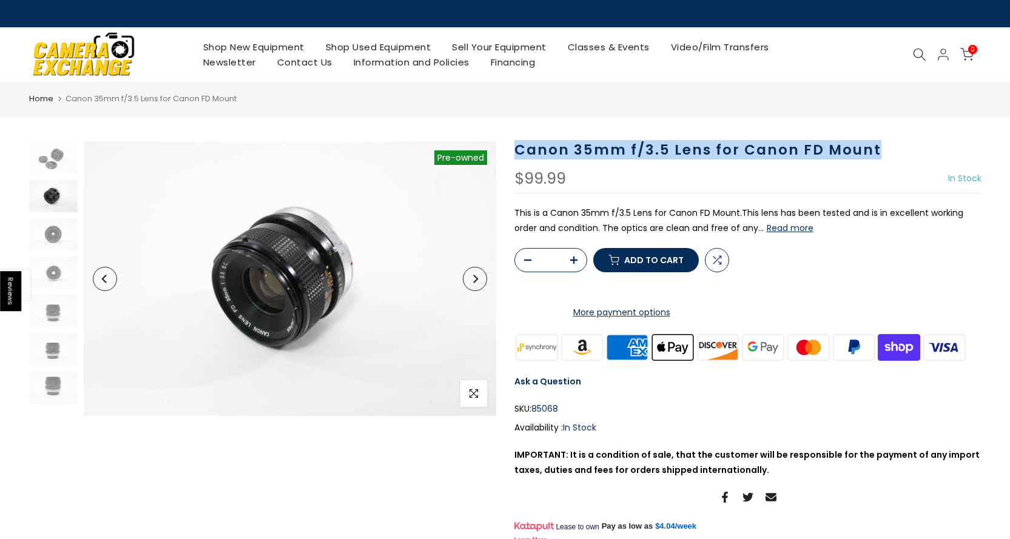
click at [474, 286] on button "Next" at bounding box center [475, 279] width 24 height 24
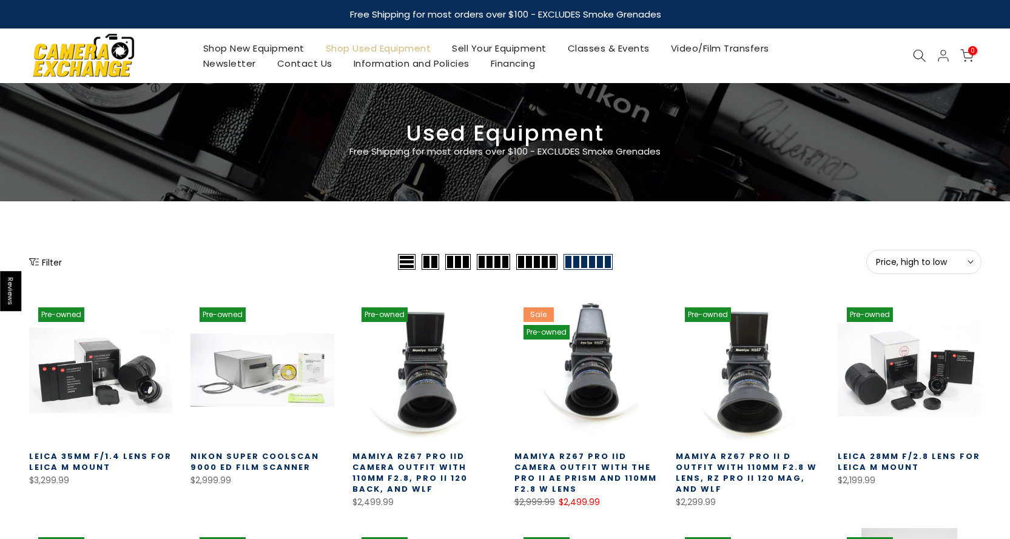
click at [53, 259] on button "Filter" at bounding box center [45, 262] width 33 height 12
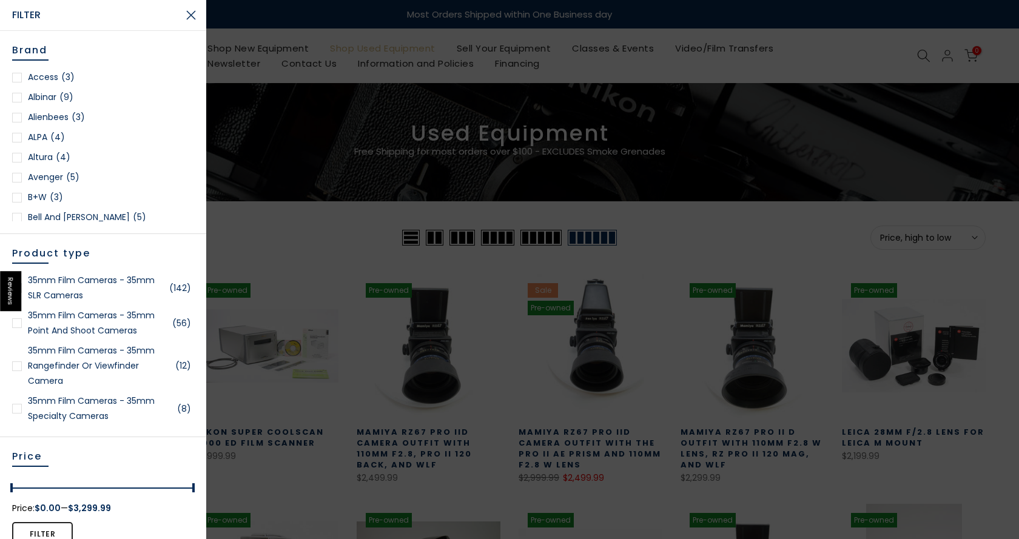
click at [94, 288] on link "35mm Film Cameras - 35mm SLR Cameras (142)" at bounding box center [103, 288] width 182 height 30
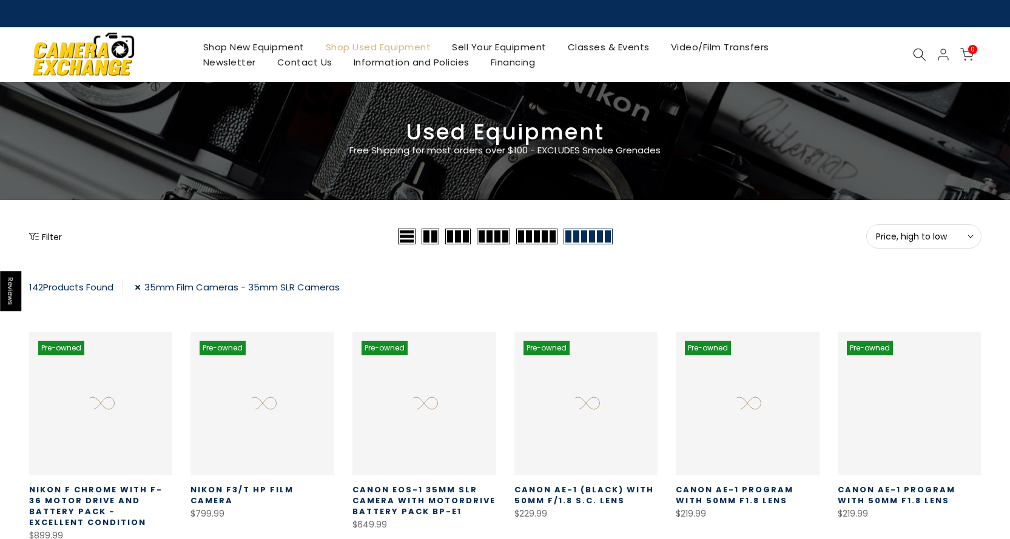
click at [53, 242] on button "Filter" at bounding box center [45, 237] width 33 height 12
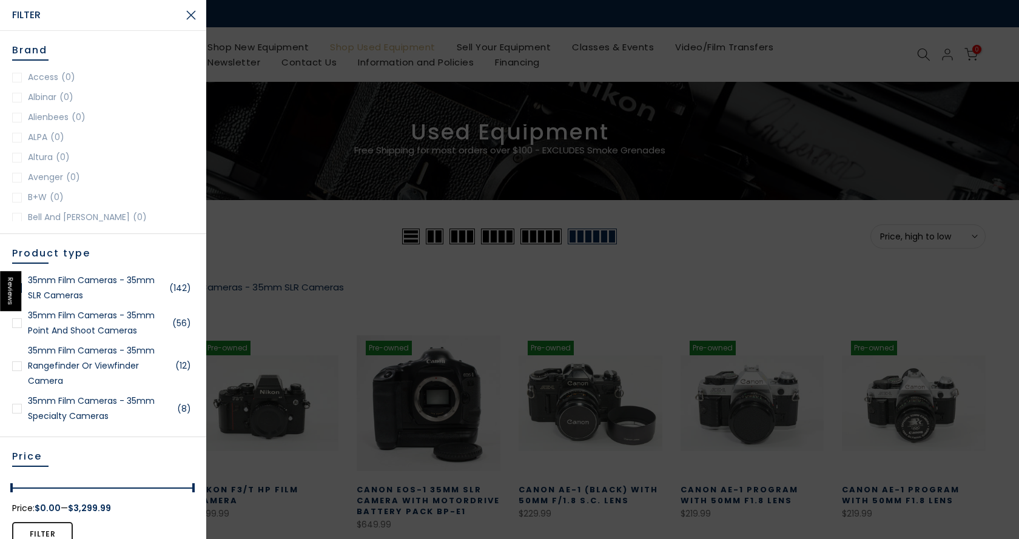
click at [102, 326] on link "35mm Film Cameras - 35mm Point and Shoot Cameras (56)" at bounding box center [103, 323] width 182 height 30
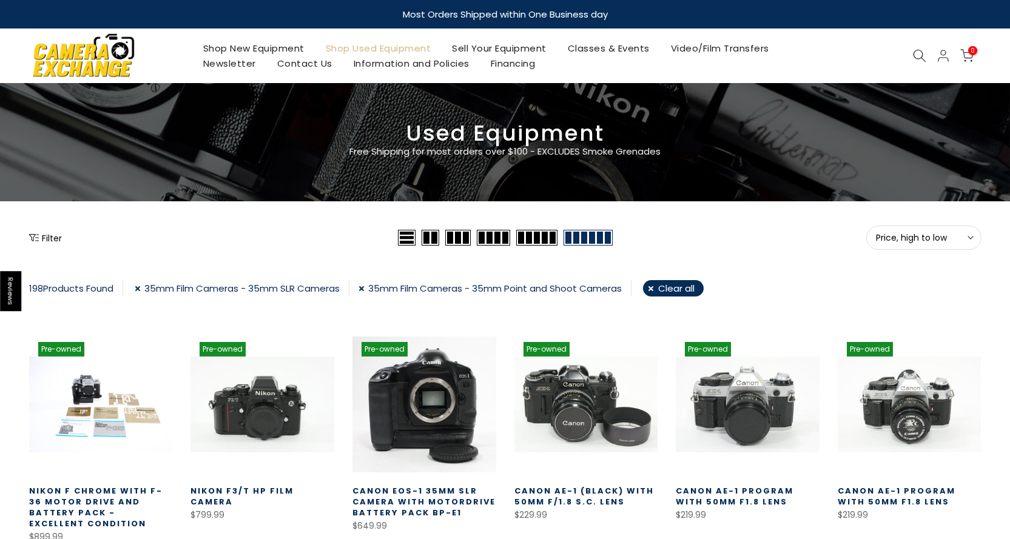
click at [43, 231] on div "Filter" at bounding box center [212, 238] width 366 height 24
click at [369, 288] on link "35mm Film Cameras - 35mm Point and Shoot Cameras" at bounding box center [495, 288] width 273 height 16
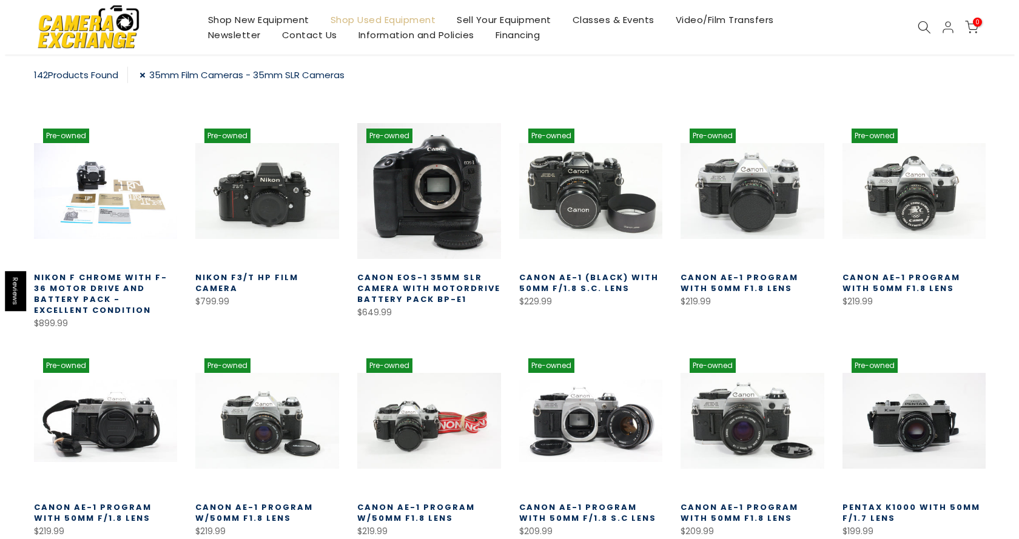
scroll to position [30, 0]
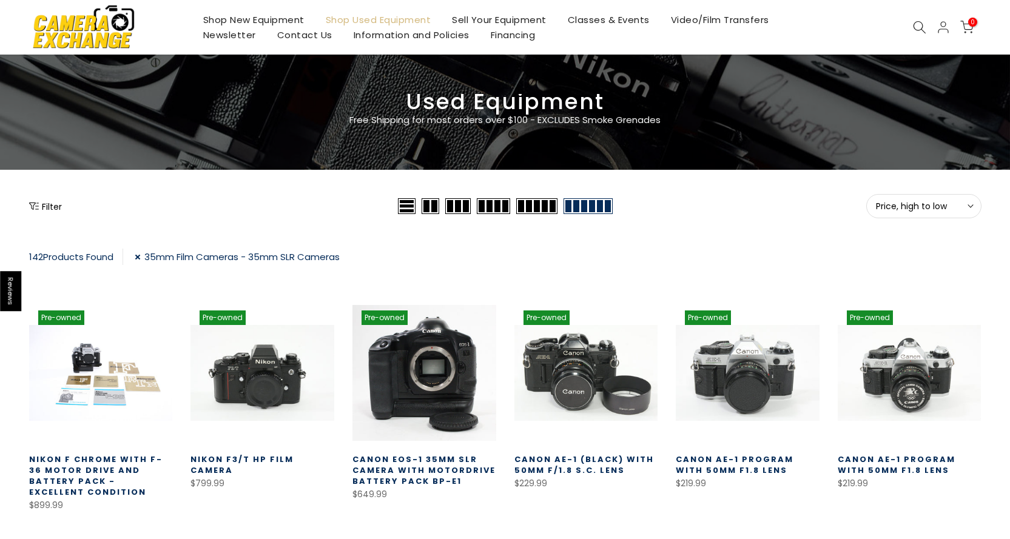
click at [44, 213] on div "Filter" at bounding box center [212, 206] width 366 height 24
click at [43, 206] on button "Filter" at bounding box center [45, 206] width 33 height 12
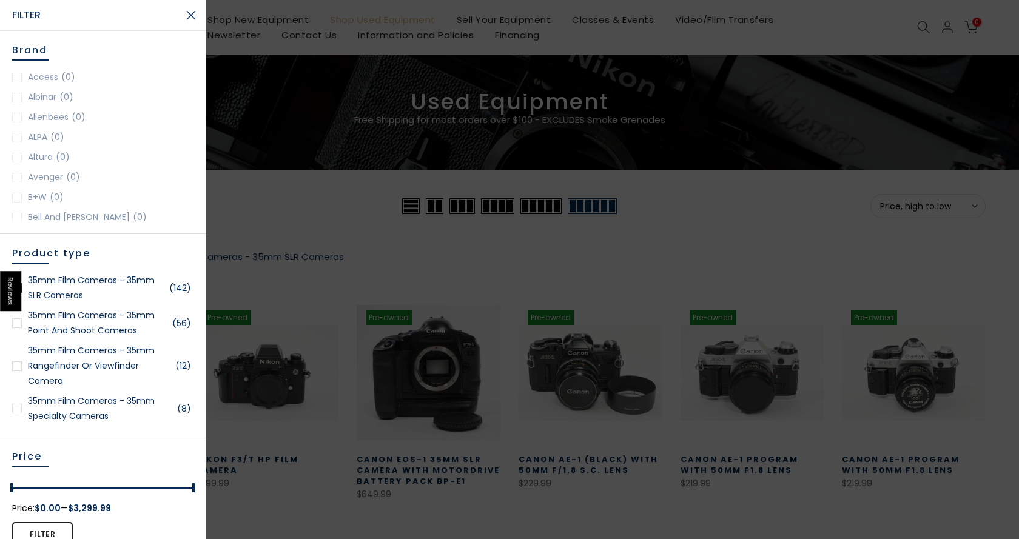
scroll to position [61, 0]
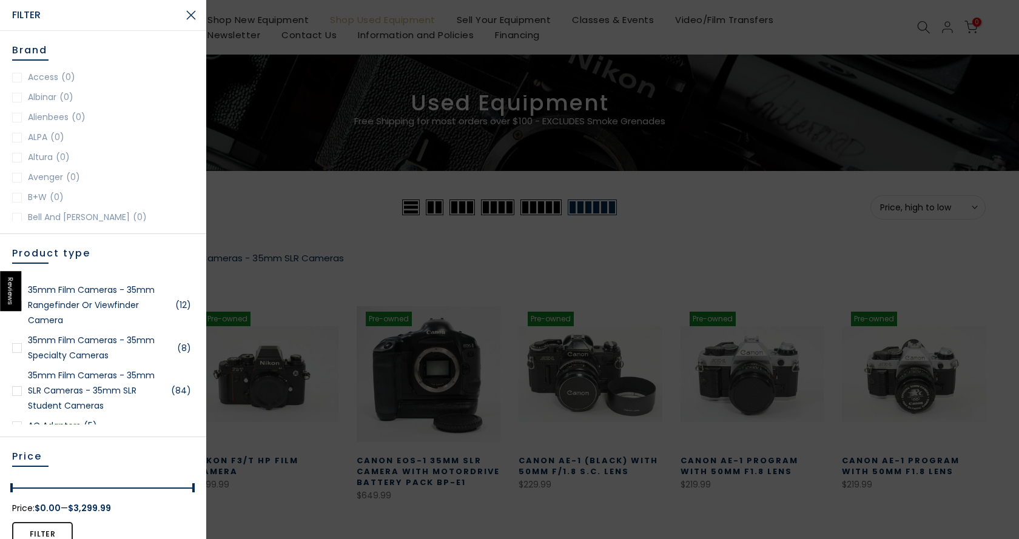
click at [109, 387] on link "35mm Film Cameras - 35mm SLR Cameras - 35mm SLR Student Cameras (84)" at bounding box center [103, 391] width 182 height 46
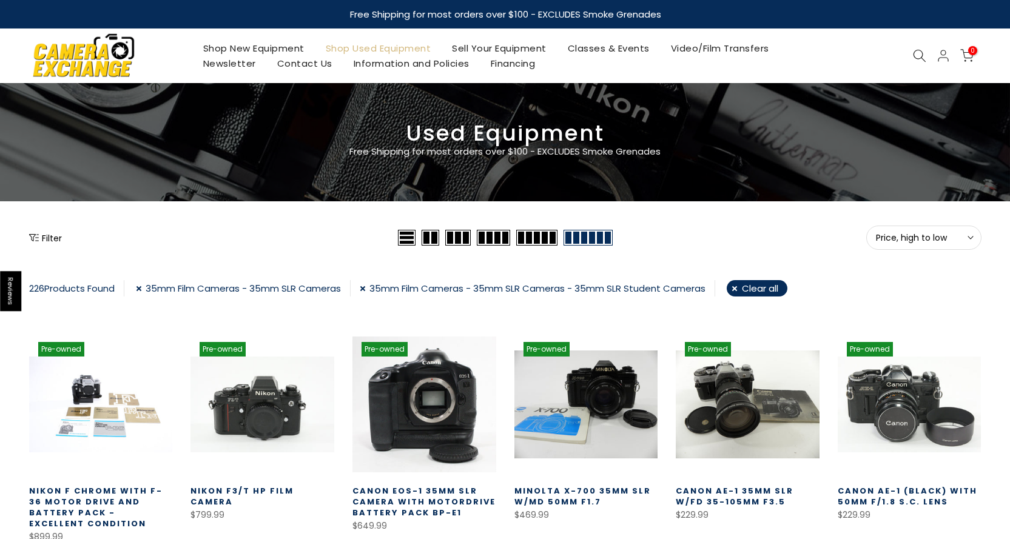
click at [47, 243] on button "Filter" at bounding box center [45, 238] width 33 height 12
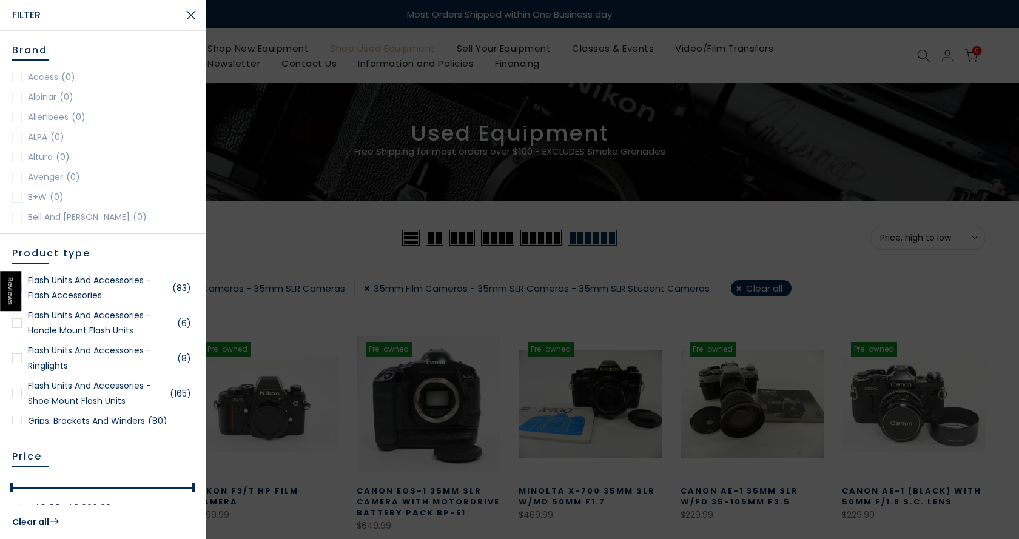
scroll to position [971, 0]
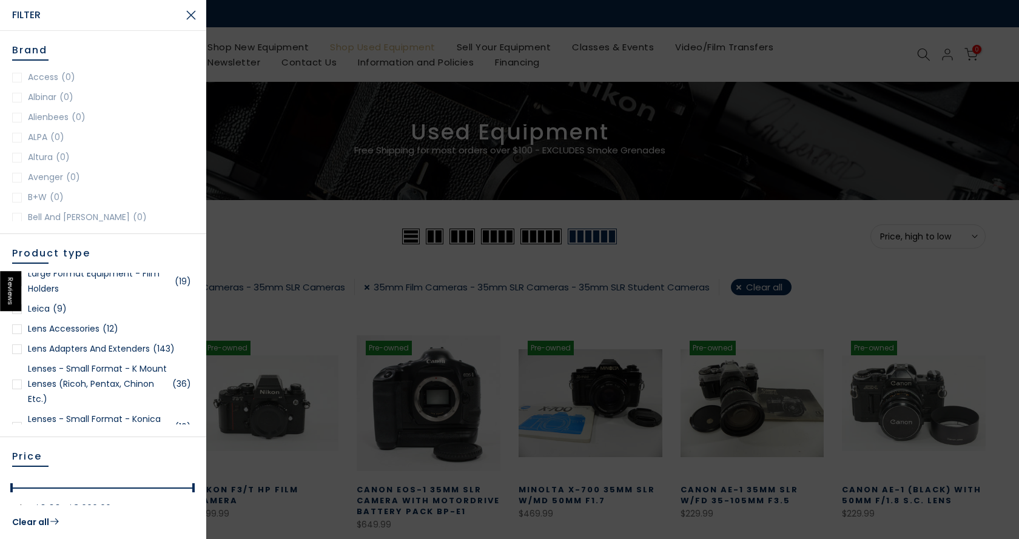
click at [126, 53] on h5 "Brand" at bounding box center [103, 56] width 182 height 27
click at [53, 176] on link "Canon (93)" at bounding box center [103, 175] width 182 height 15
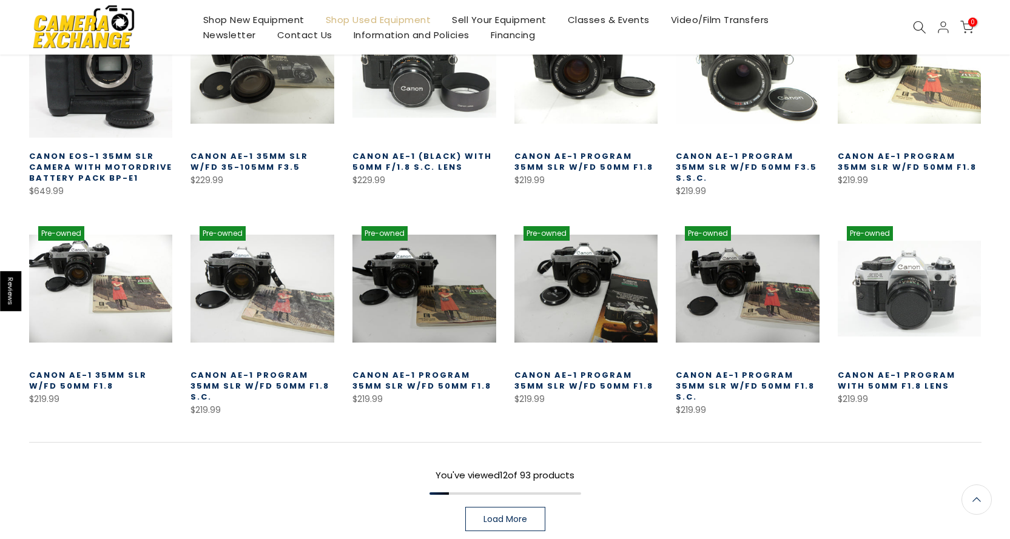
scroll to position [396, 0]
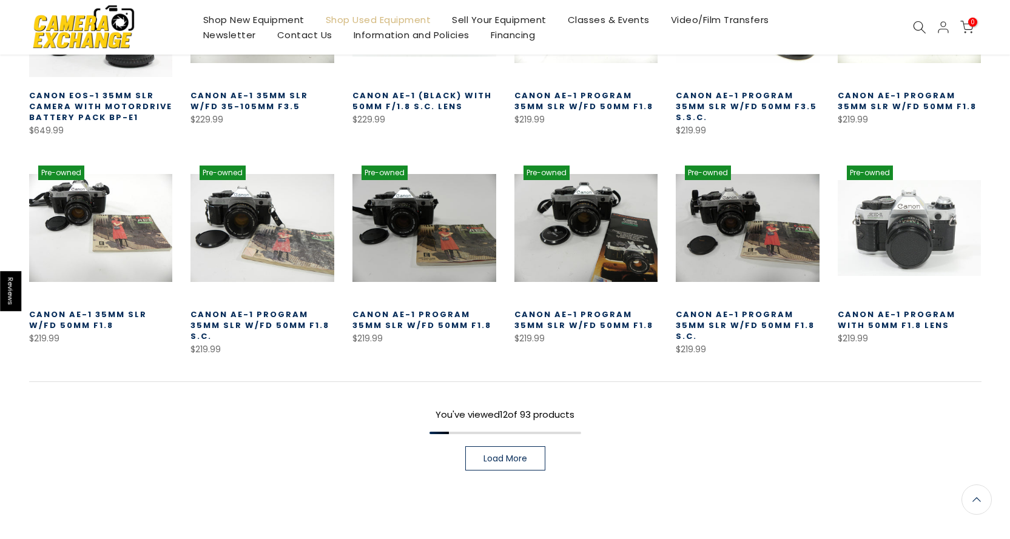
click at [526, 451] on link "Load More" at bounding box center [505, 459] width 80 height 24
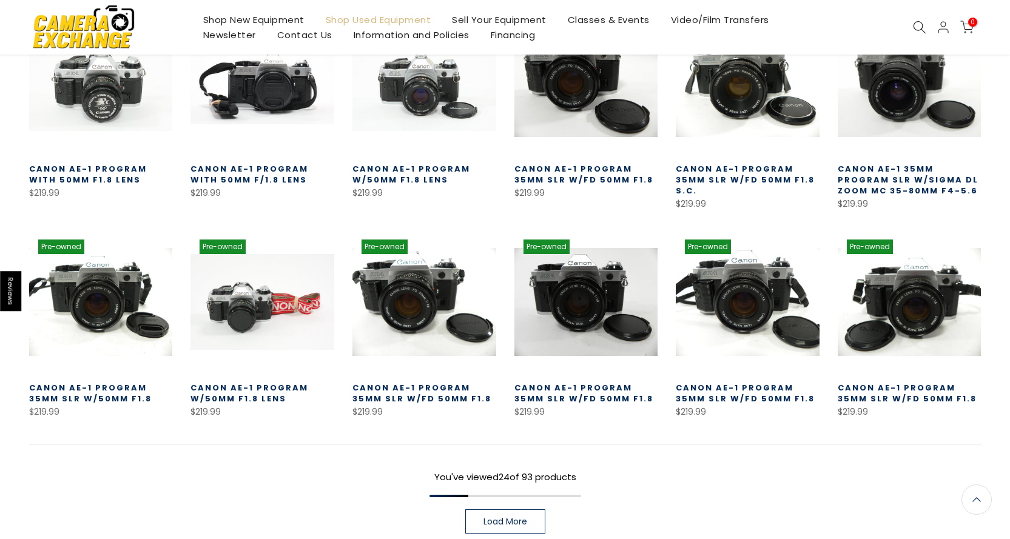
scroll to position [820, 0]
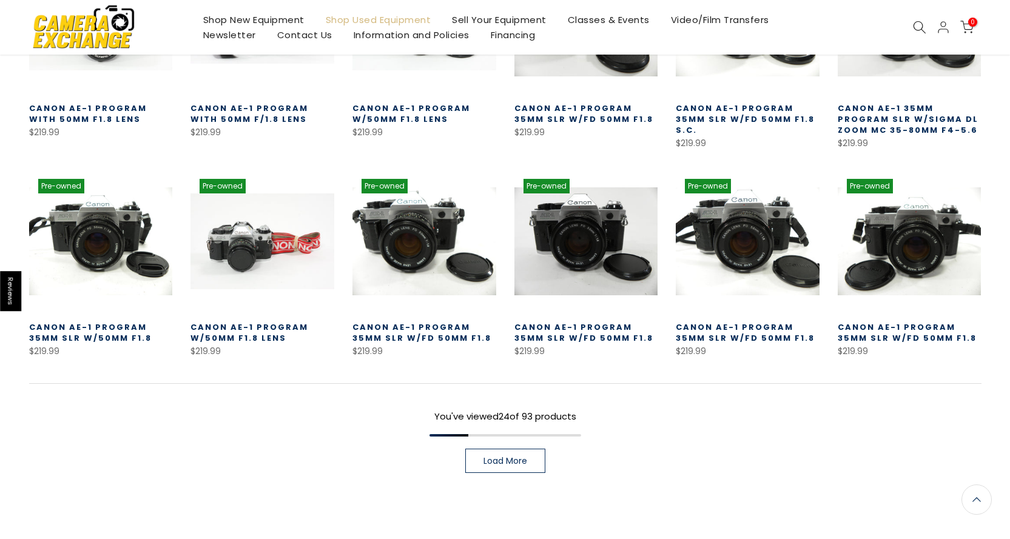
click at [508, 465] on span "Load More" at bounding box center [506, 461] width 44 height 8
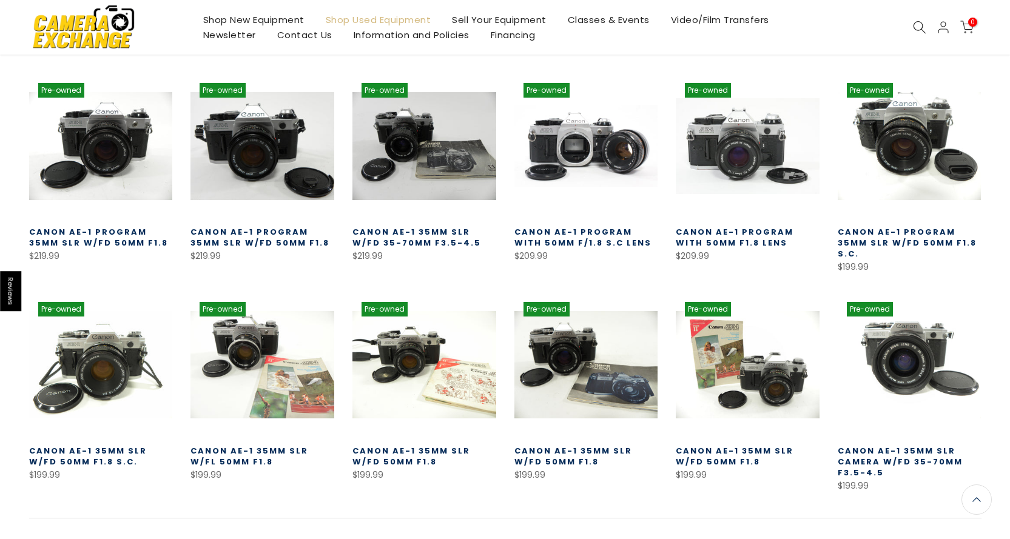
scroll to position [1245, 0]
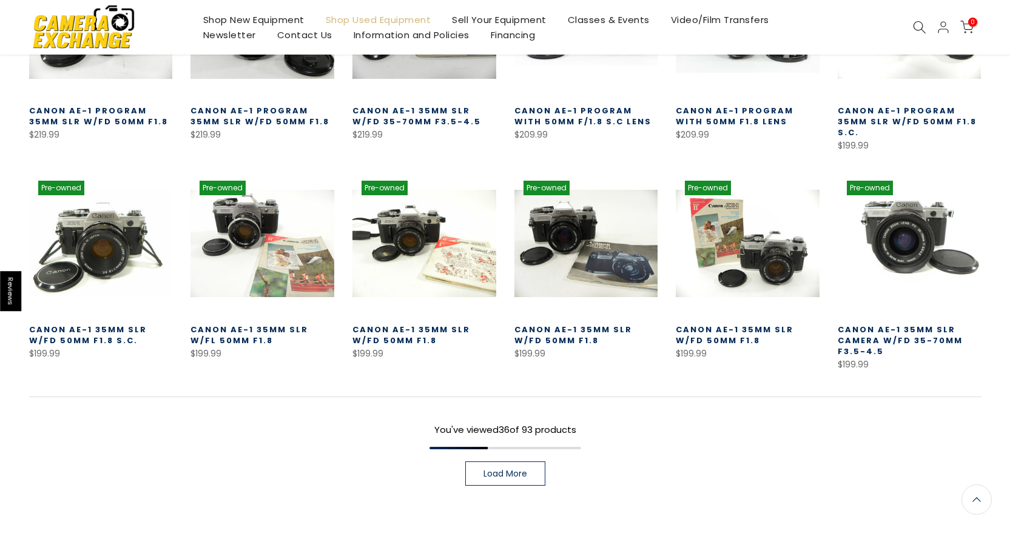
click at [513, 470] on span "Load More" at bounding box center [506, 474] width 44 height 8
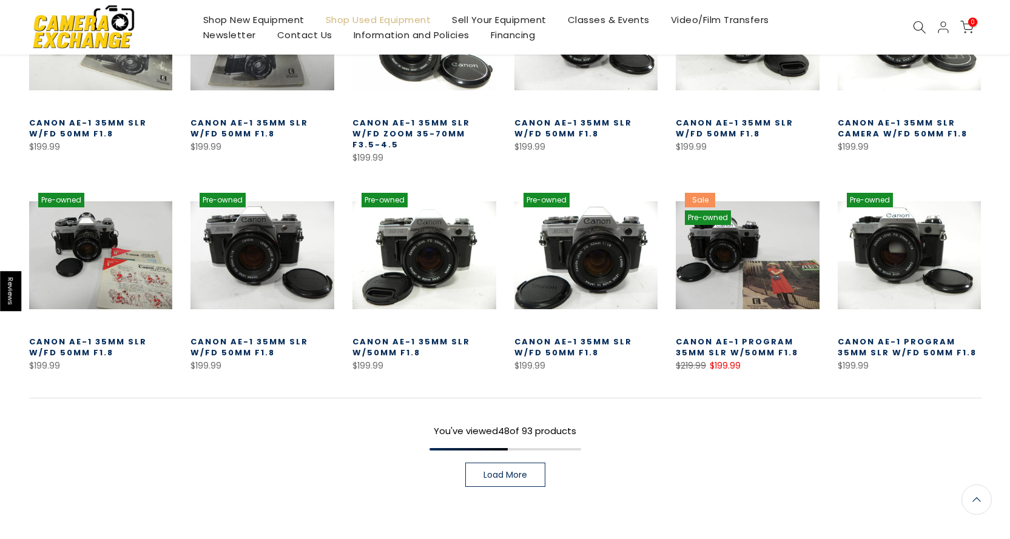
scroll to position [1669, 0]
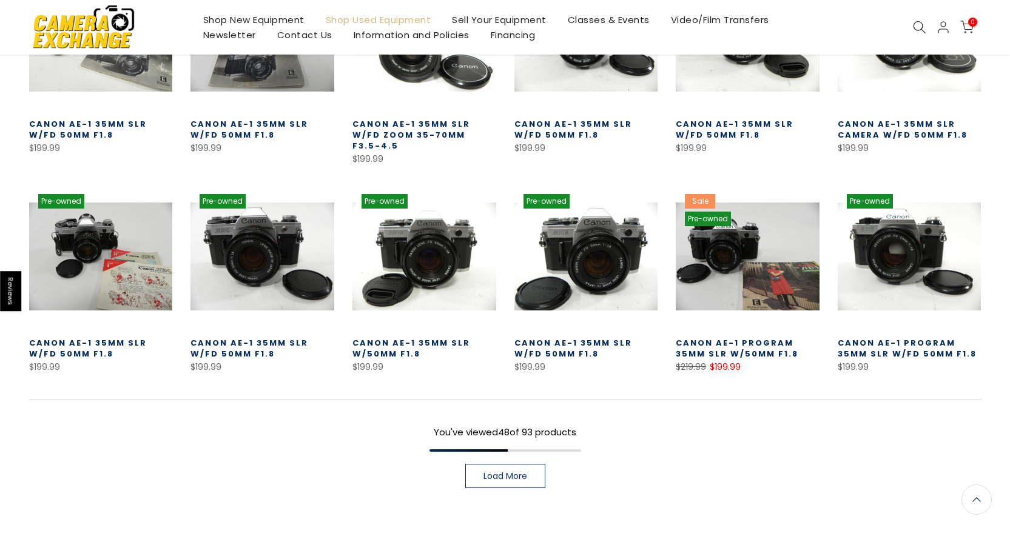
click at [505, 472] on span "Load More" at bounding box center [506, 476] width 44 height 8
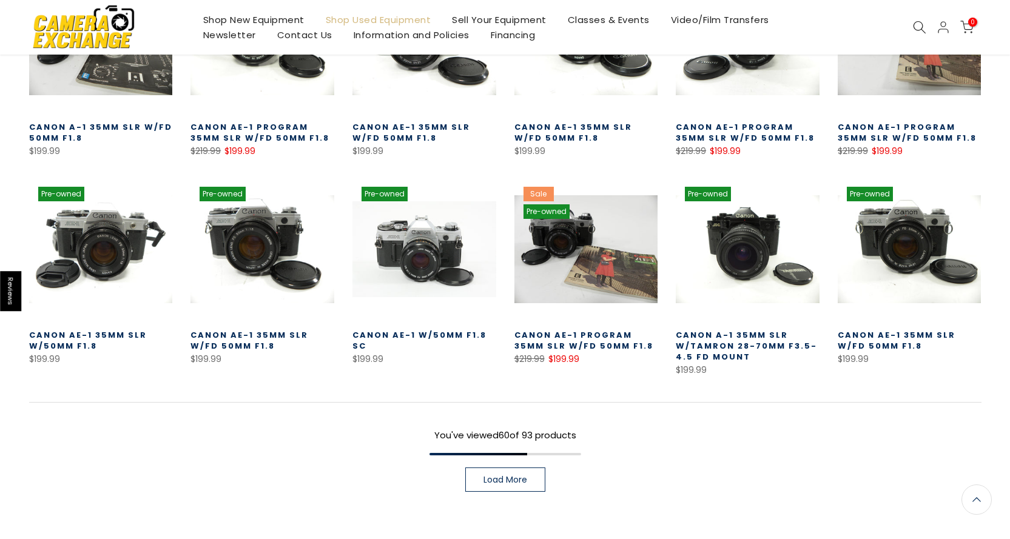
scroll to position [2095, 0]
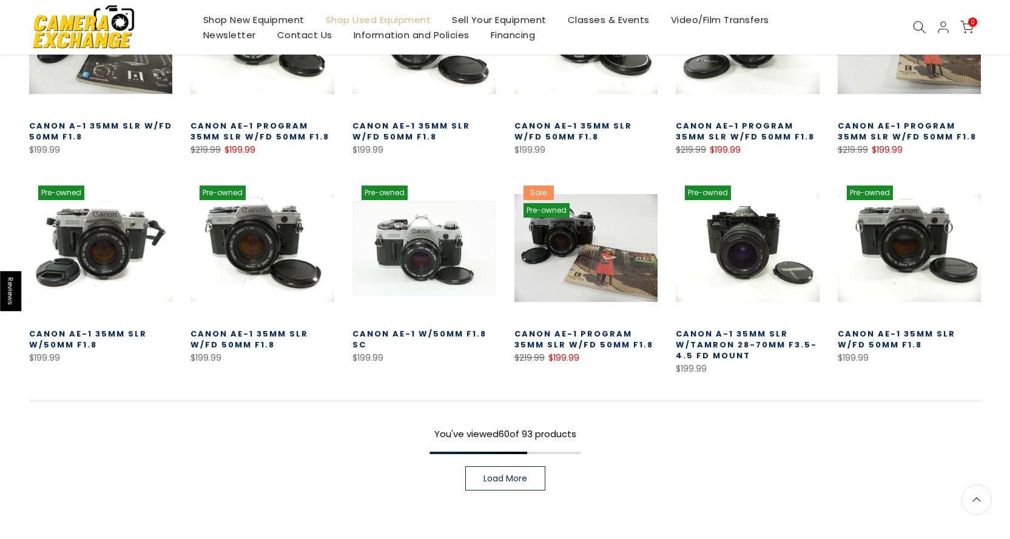
click at [514, 475] on span "Load More" at bounding box center [506, 479] width 44 height 8
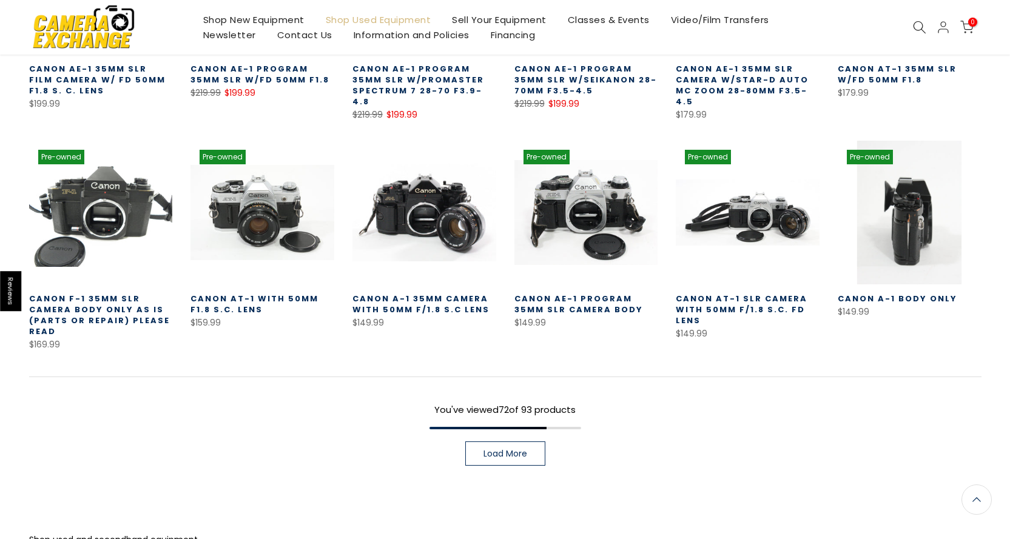
scroll to position [2580, 0]
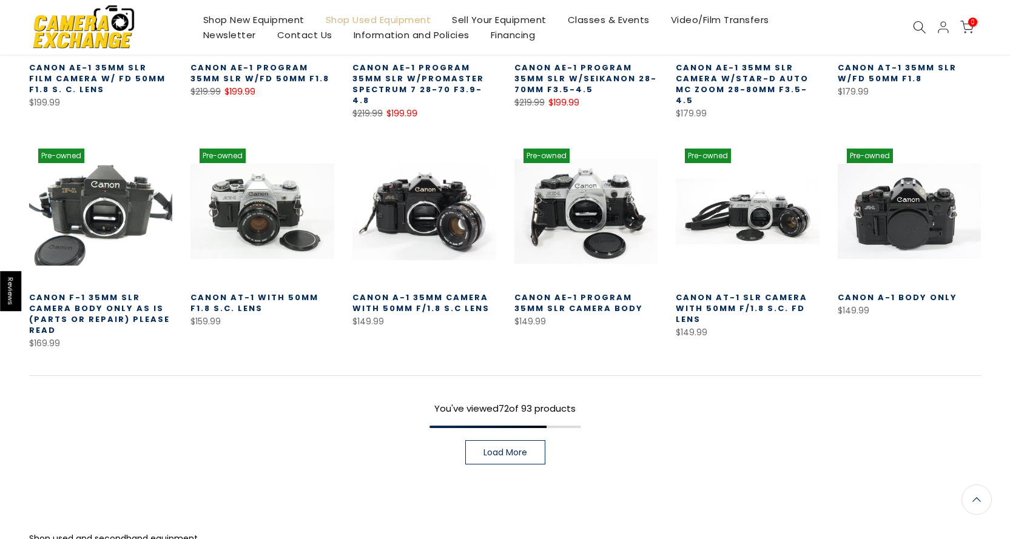
click at [518, 448] on span "Load More" at bounding box center [506, 452] width 44 height 8
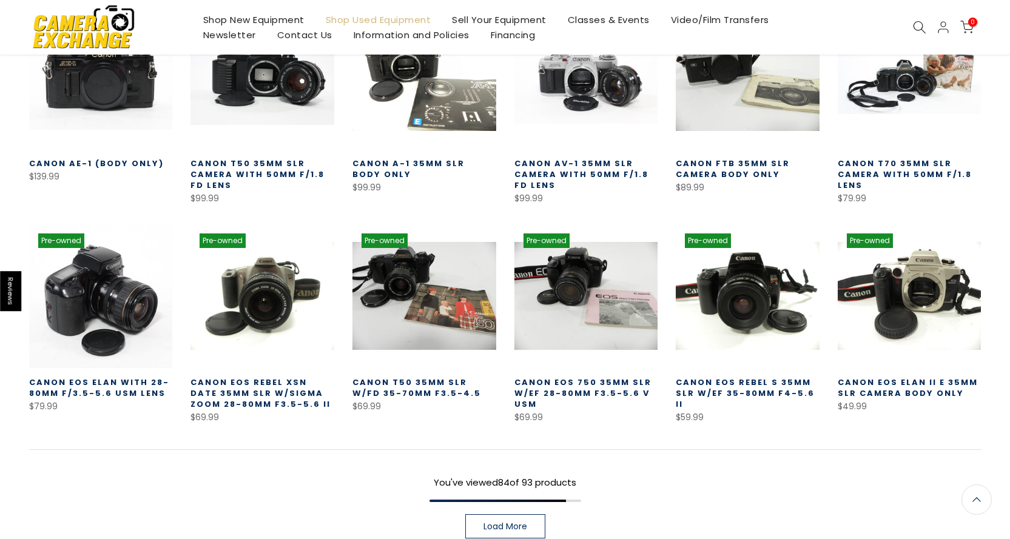
scroll to position [3066, 0]
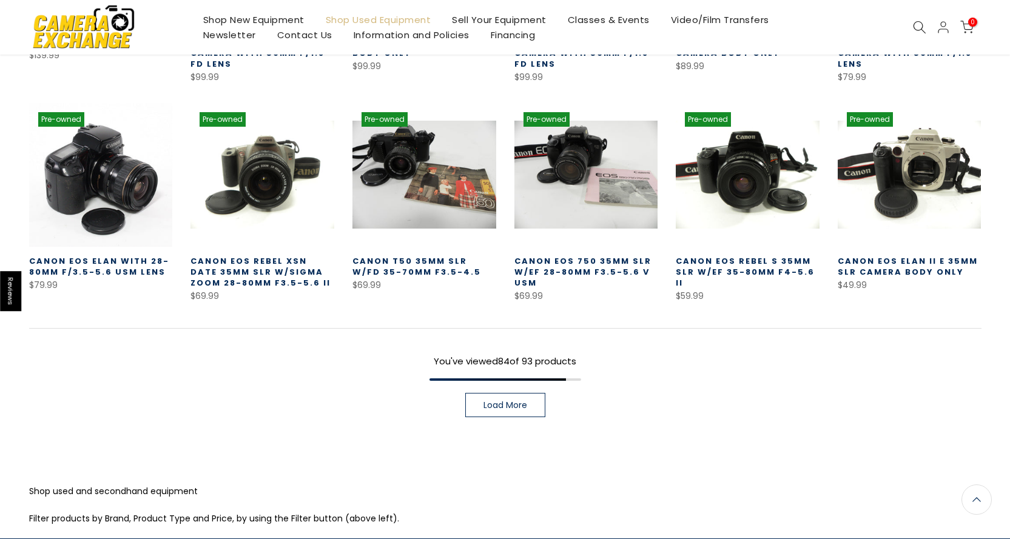
click at [531, 393] on link "Load More" at bounding box center [505, 405] width 80 height 24
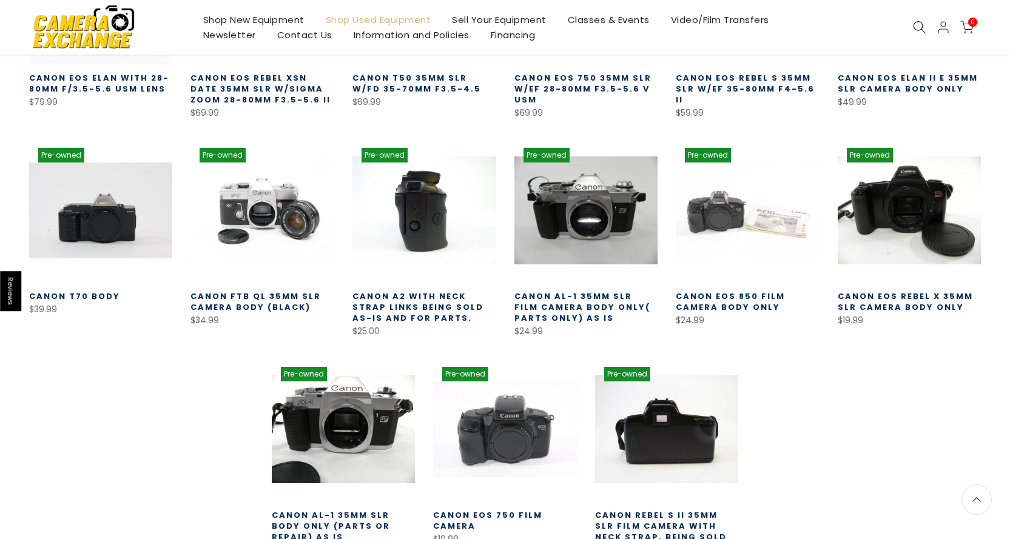
scroll to position [3247, 0]
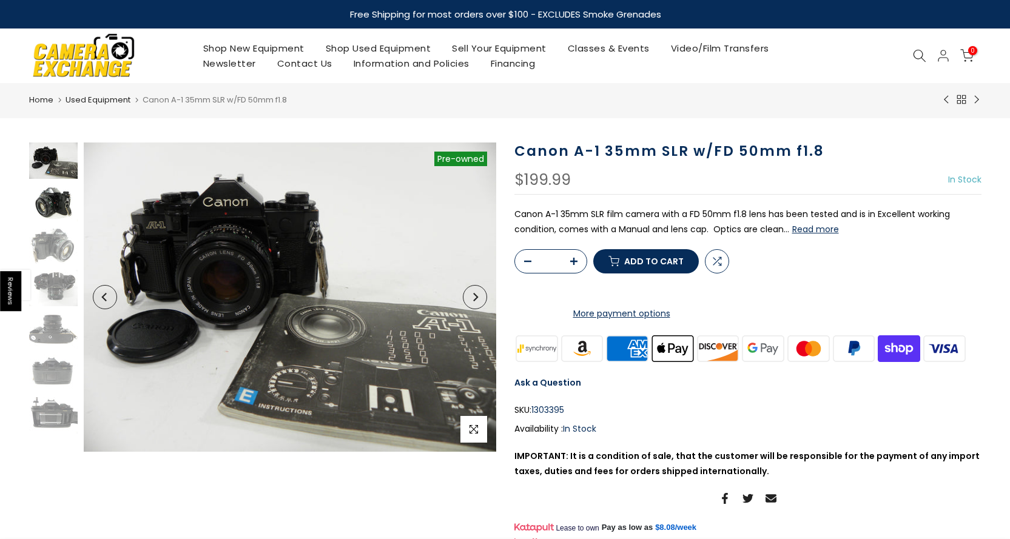
click at [40, 197] on img at bounding box center [53, 203] width 49 height 36
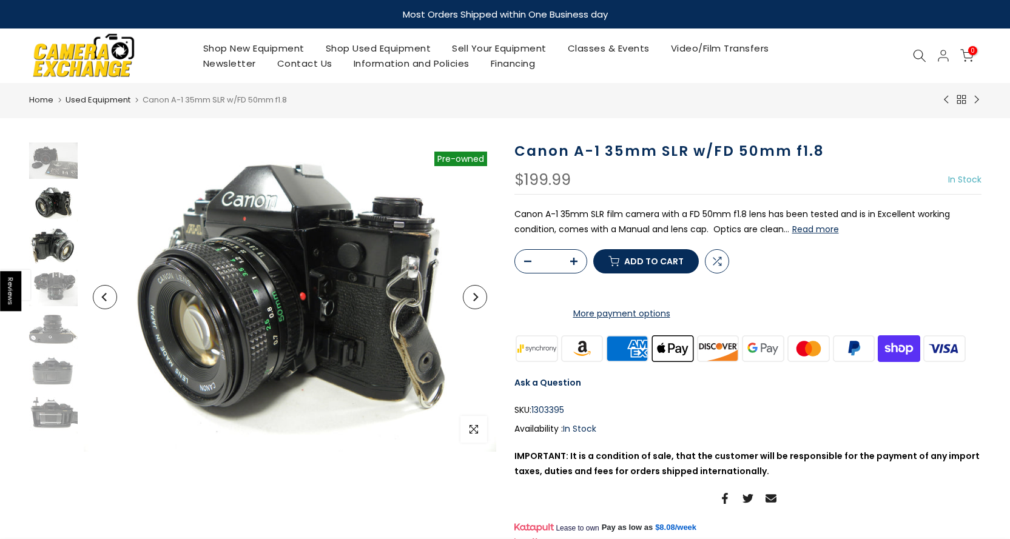
click at [52, 240] on img at bounding box center [53, 246] width 49 height 36
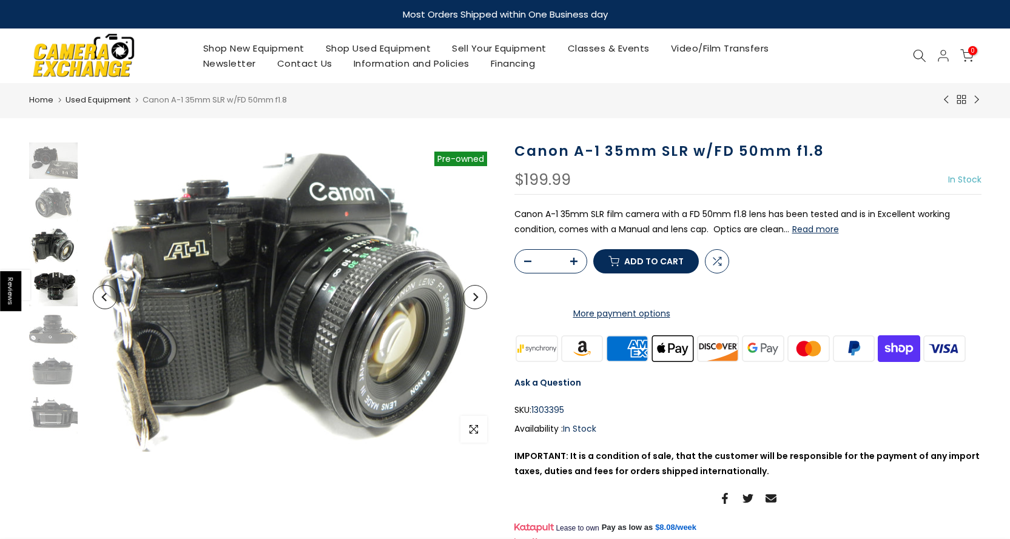
click at [59, 277] on img at bounding box center [53, 288] width 49 height 36
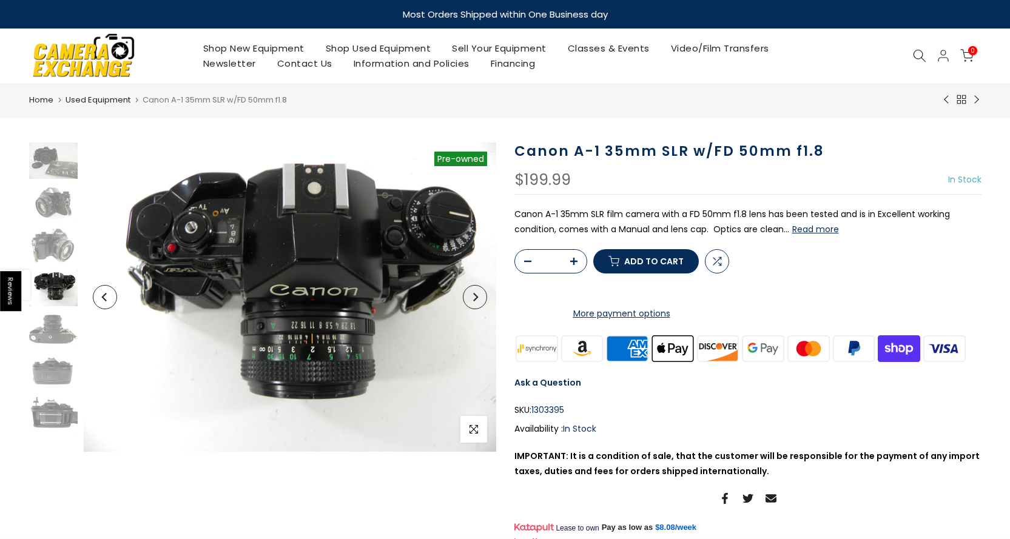
click at [477, 305] on button "Next" at bounding box center [475, 297] width 24 height 24
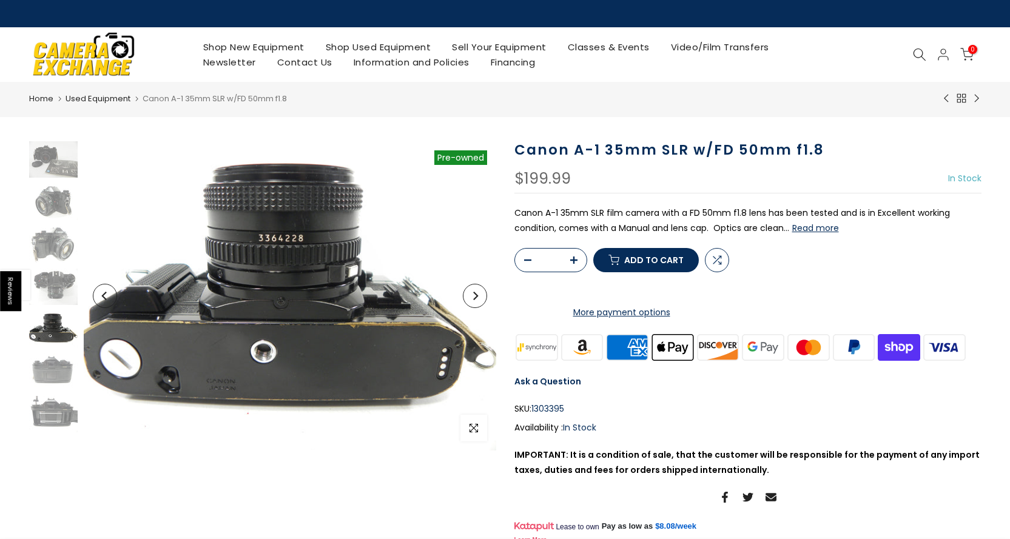
click at [477, 305] on button "Next" at bounding box center [475, 296] width 24 height 24
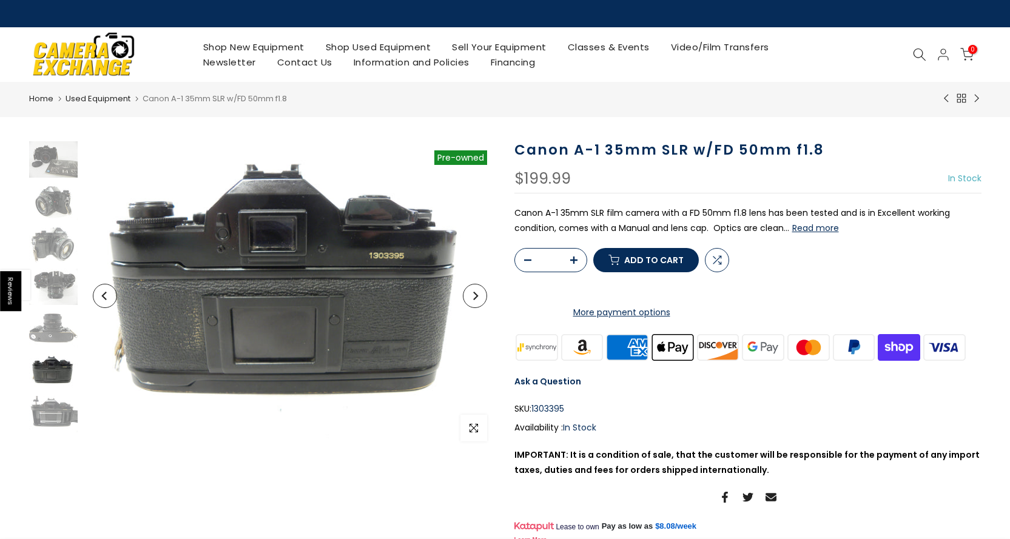
click at [477, 305] on button "Next" at bounding box center [475, 296] width 24 height 24
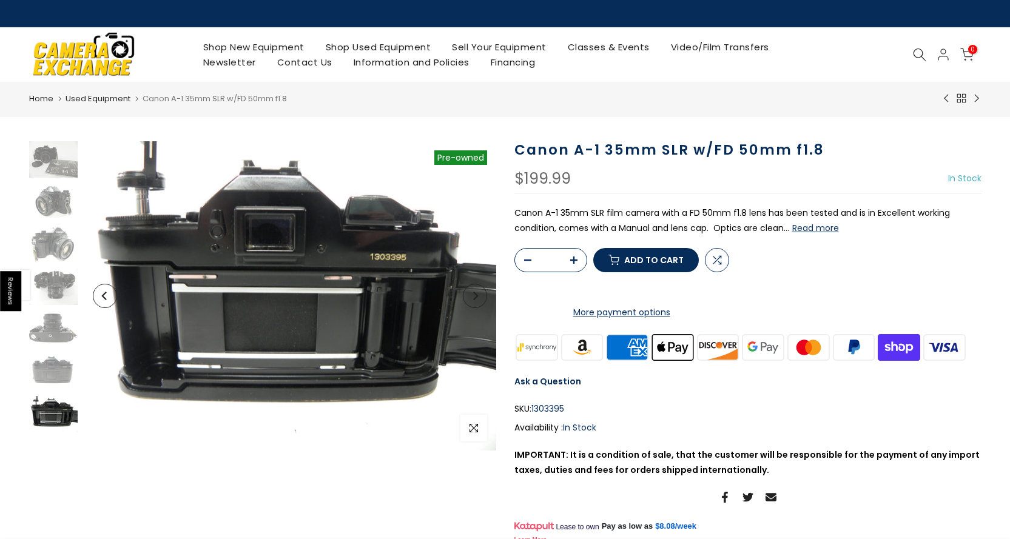
click at [477, 305] on button "Next" at bounding box center [475, 296] width 24 height 24
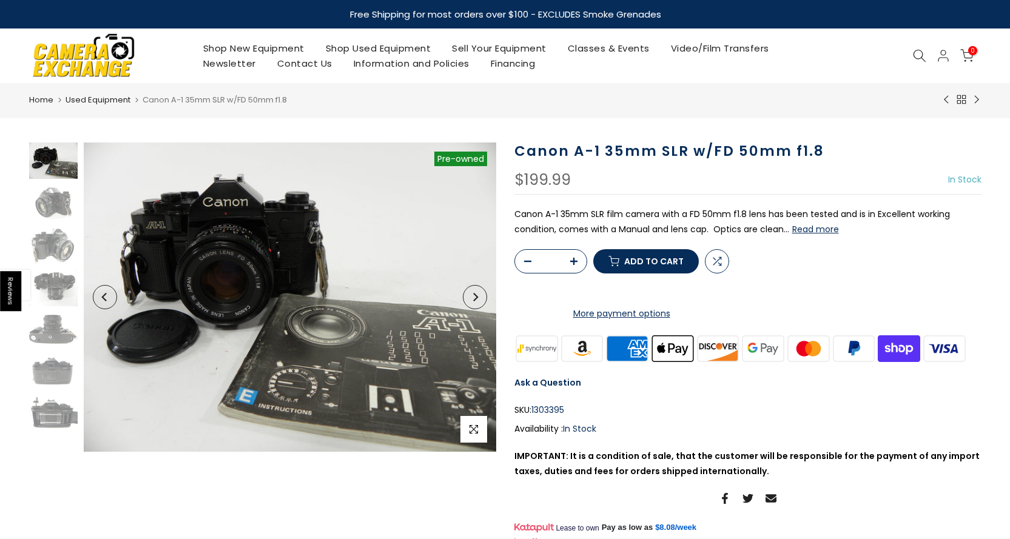
click at [477, 305] on button "Next" at bounding box center [475, 297] width 24 height 24
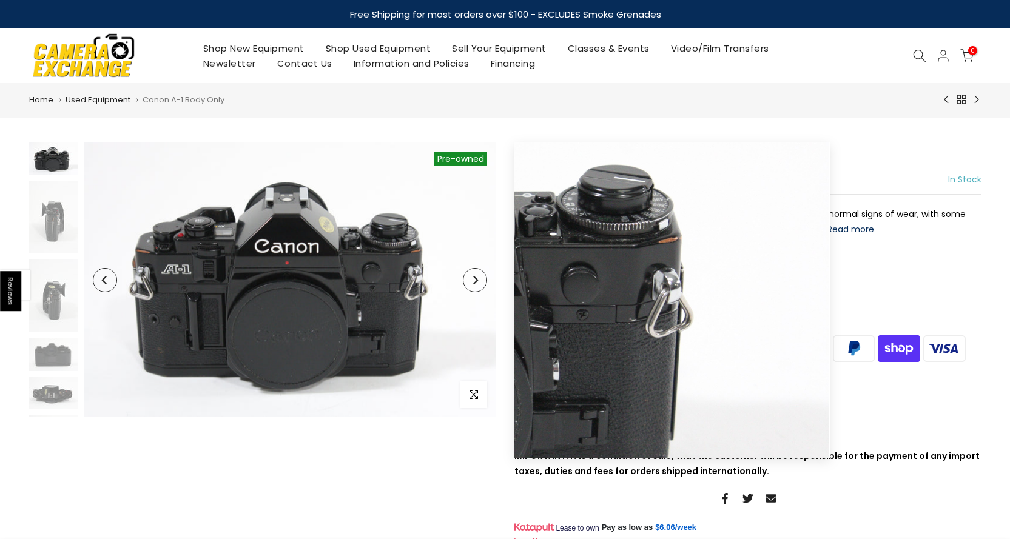
click at [483, 282] on button "Next" at bounding box center [475, 280] width 24 height 24
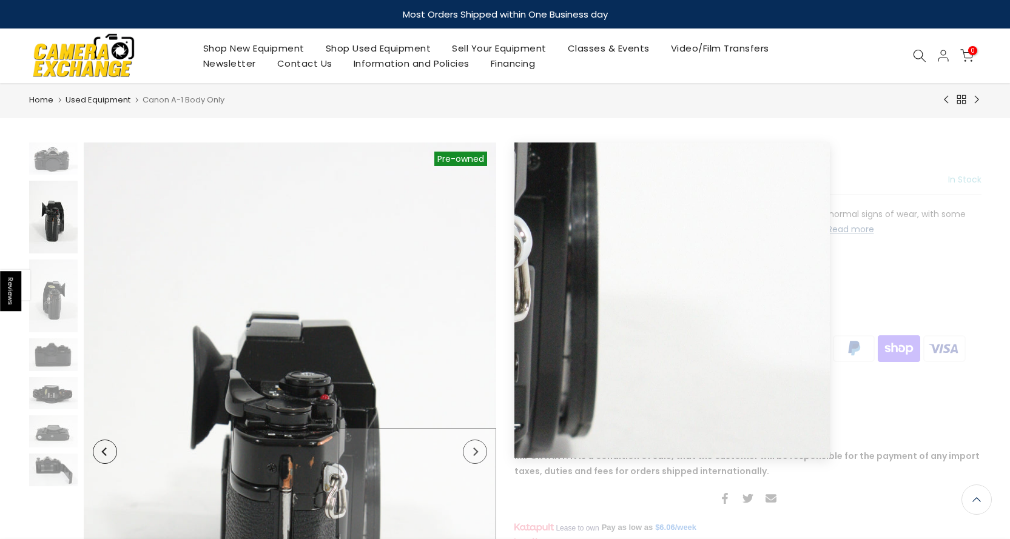
scroll to position [182, 0]
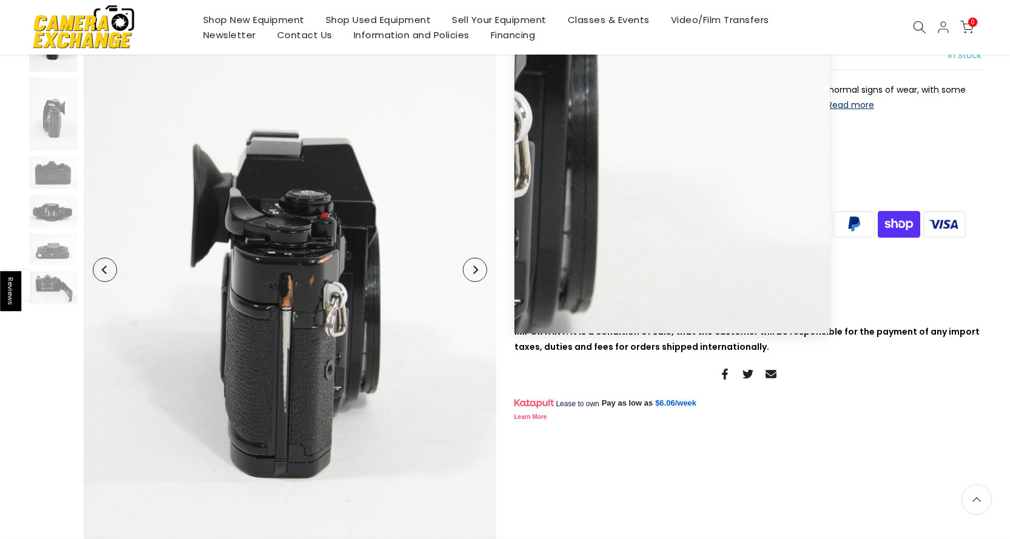
click at [475, 266] on button "Next" at bounding box center [475, 270] width 24 height 24
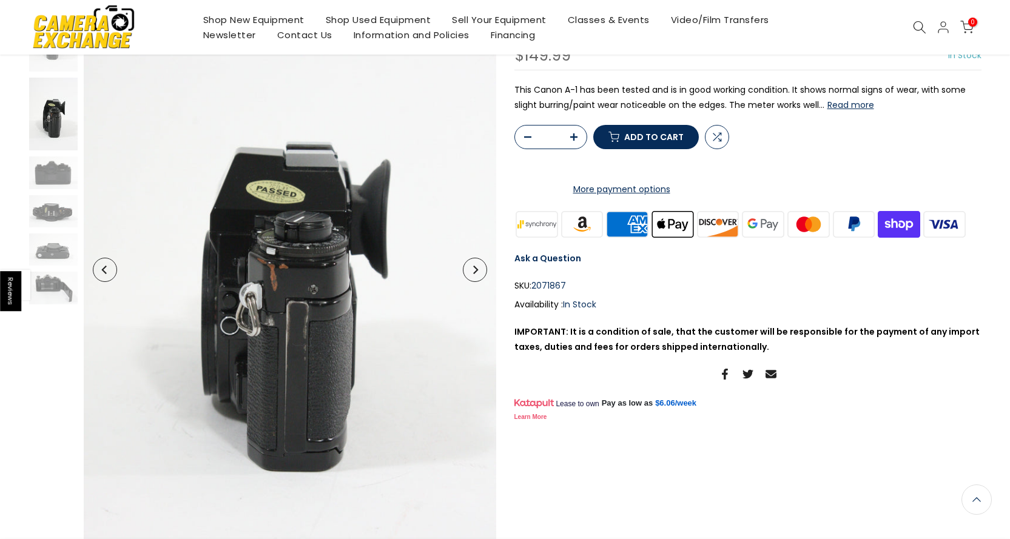
click at [475, 266] on icon "Next" at bounding box center [475, 270] width 8 height 8
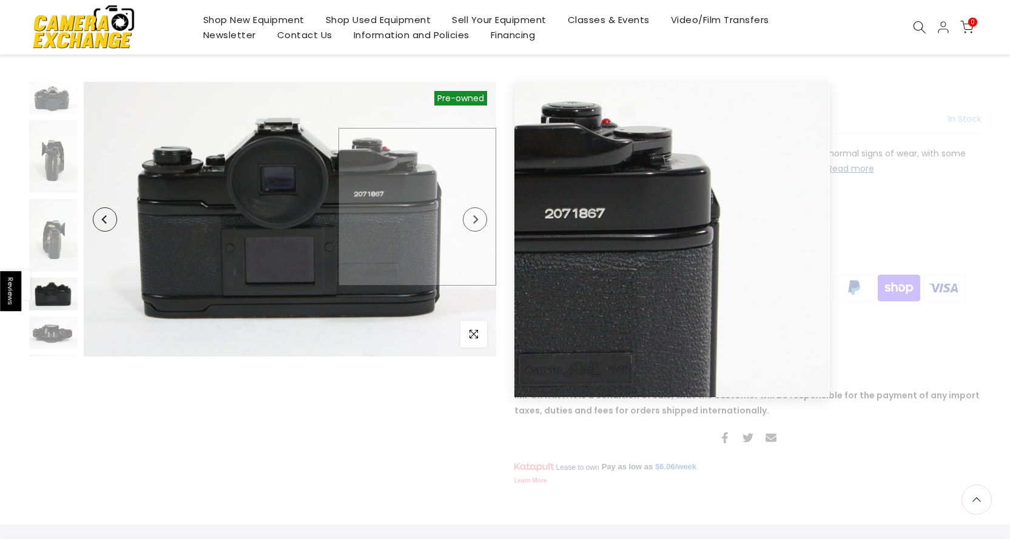
scroll to position [69, 0]
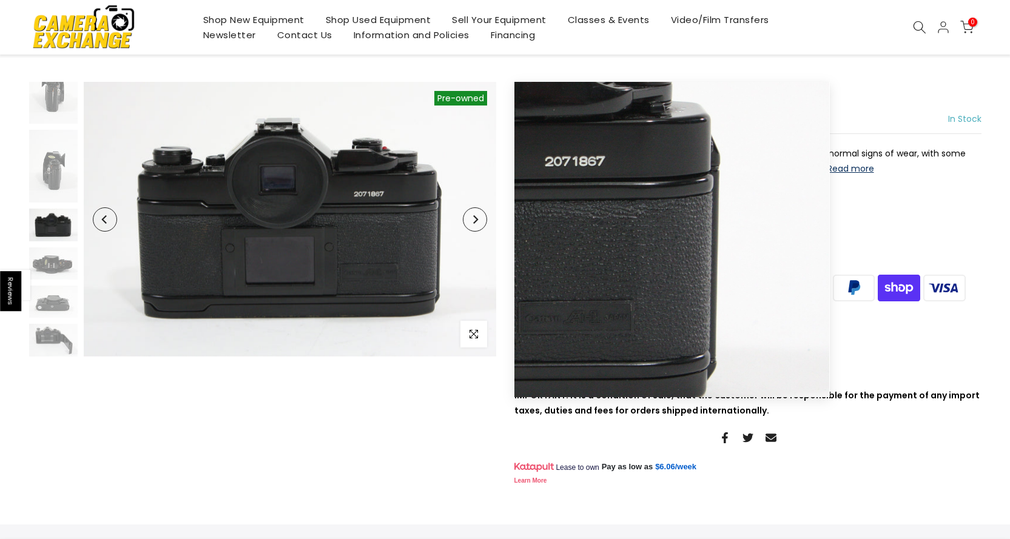
click at [479, 221] on icon "Next" at bounding box center [475, 219] width 8 height 8
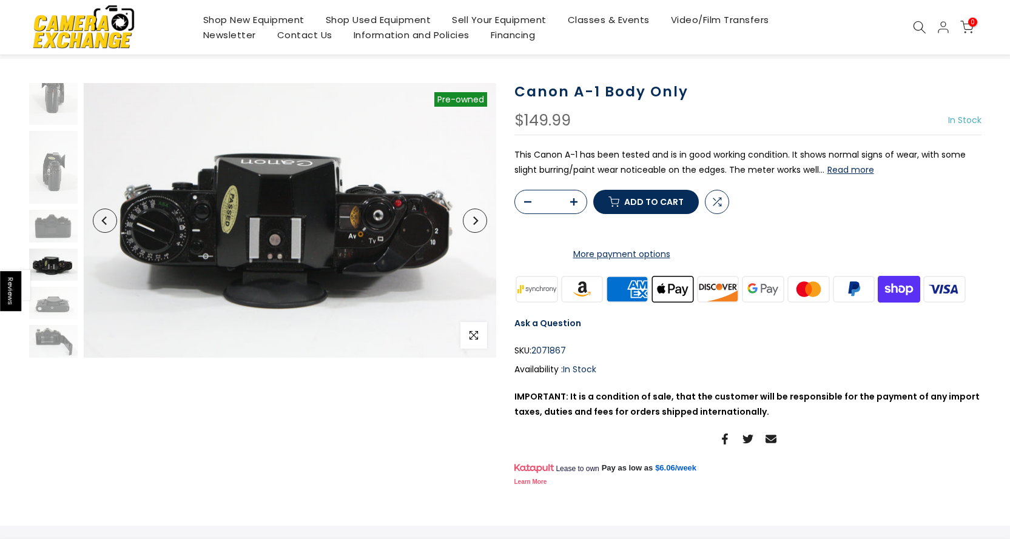
scroll to position [61, 0]
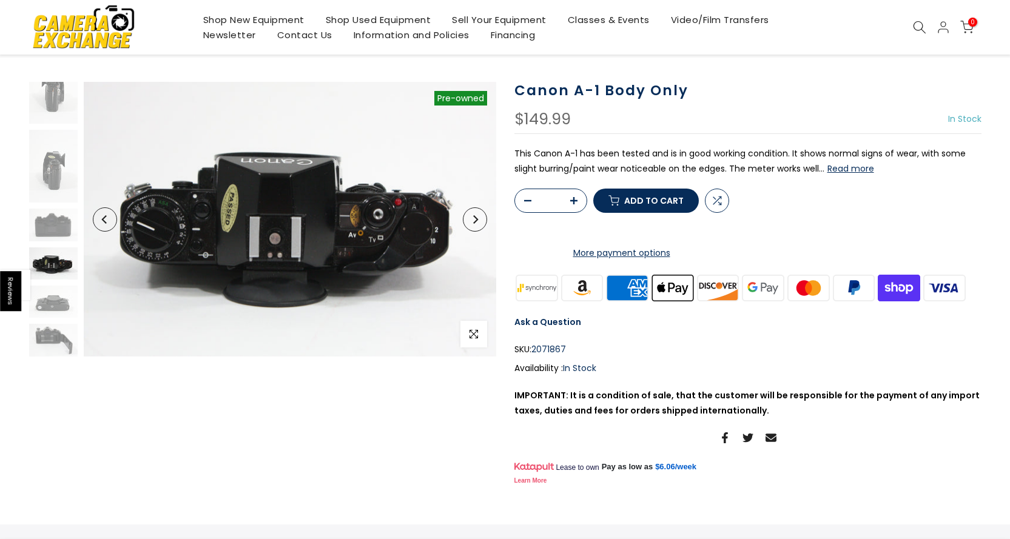
click at [847, 167] on button "Read more" at bounding box center [851, 168] width 47 height 11
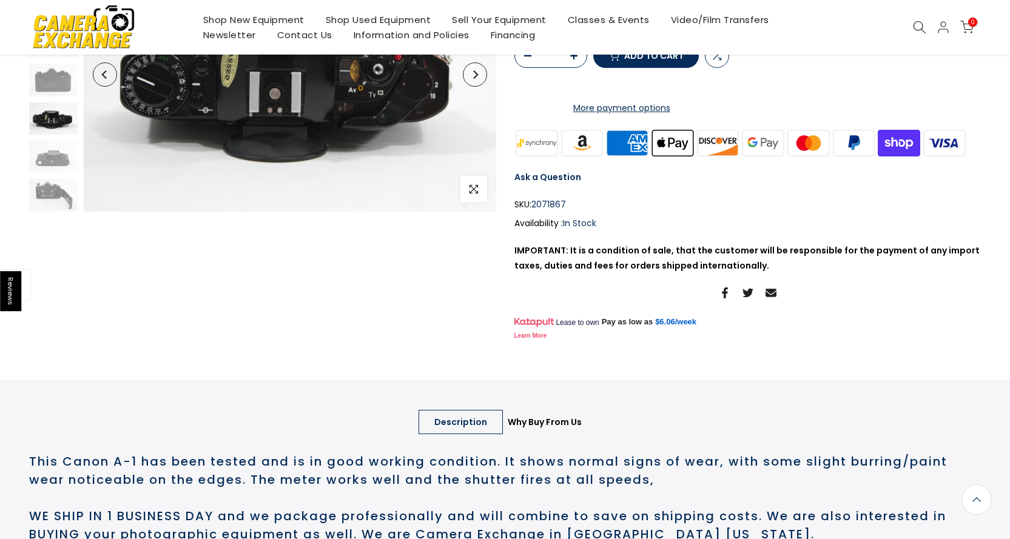
scroll to position [0, 0]
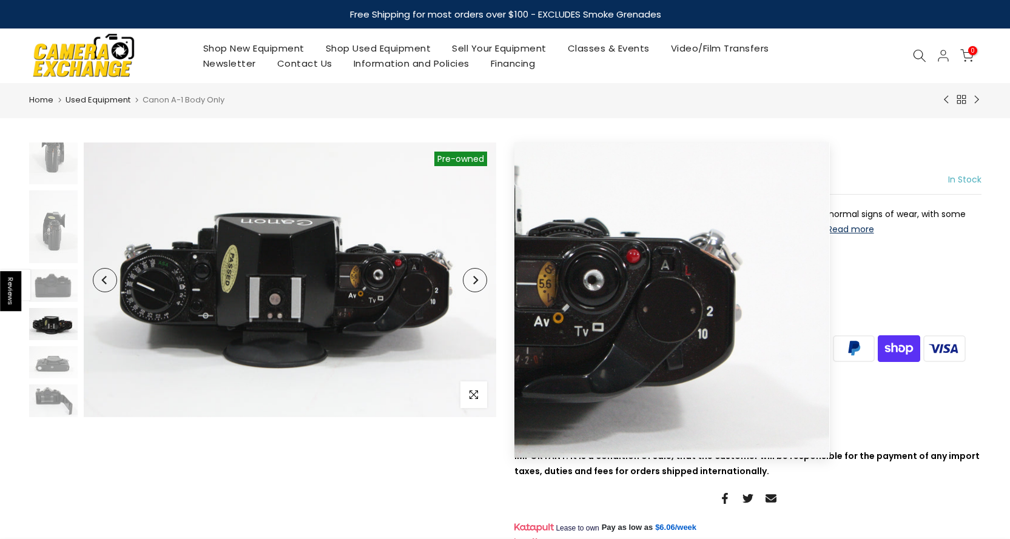
click at [483, 285] on button "Next" at bounding box center [475, 280] width 24 height 24
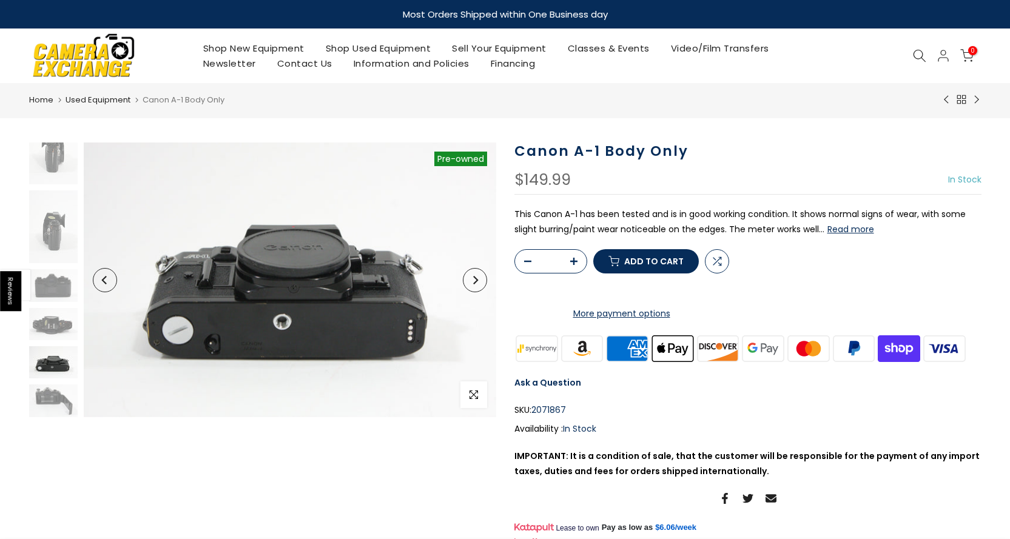
click at [483, 285] on button "Next" at bounding box center [475, 280] width 24 height 24
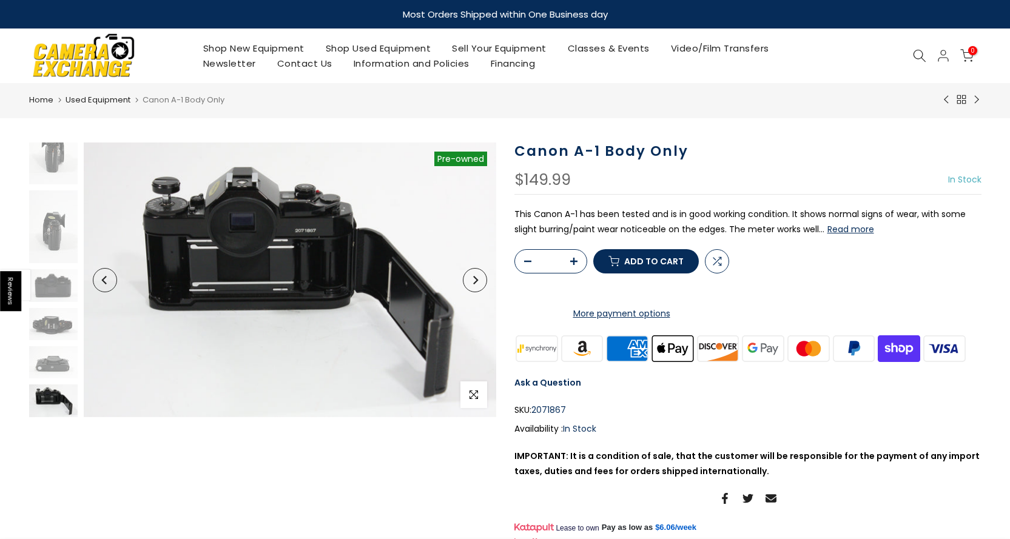
click at [483, 285] on button "Next" at bounding box center [475, 280] width 24 height 24
